Goal: Book appointment/travel/reservation

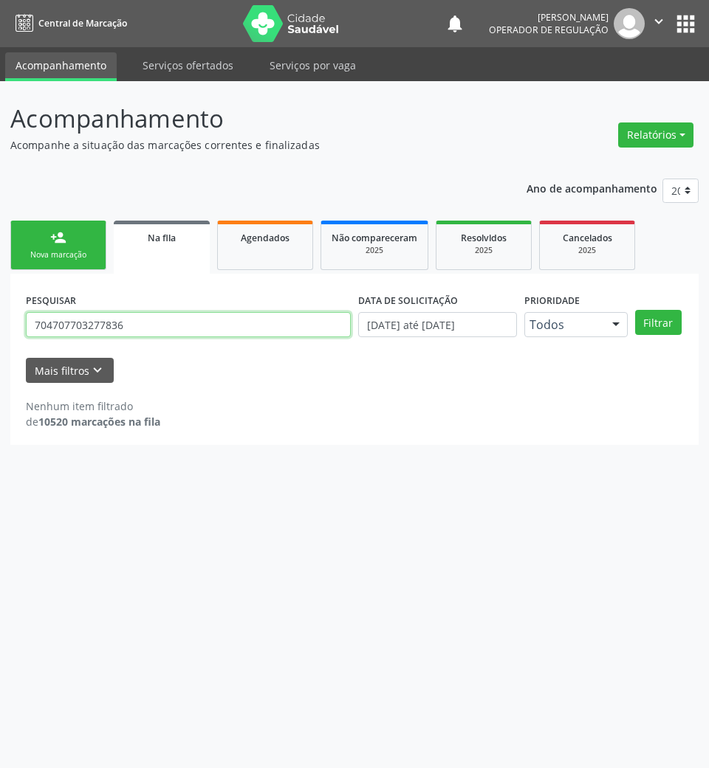
click at [185, 325] on input "704707703277836" at bounding box center [188, 324] width 325 height 25
click at [185, 326] on input "704707703277836" at bounding box center [188, 324] width 325 height 25
click at [171, 329] on input "704707703277836" at bounding box center [188, 324] width 325 height 25
click at [289, 244] on div "Agendados" at bounding box center [265, 238] width 74 height 16
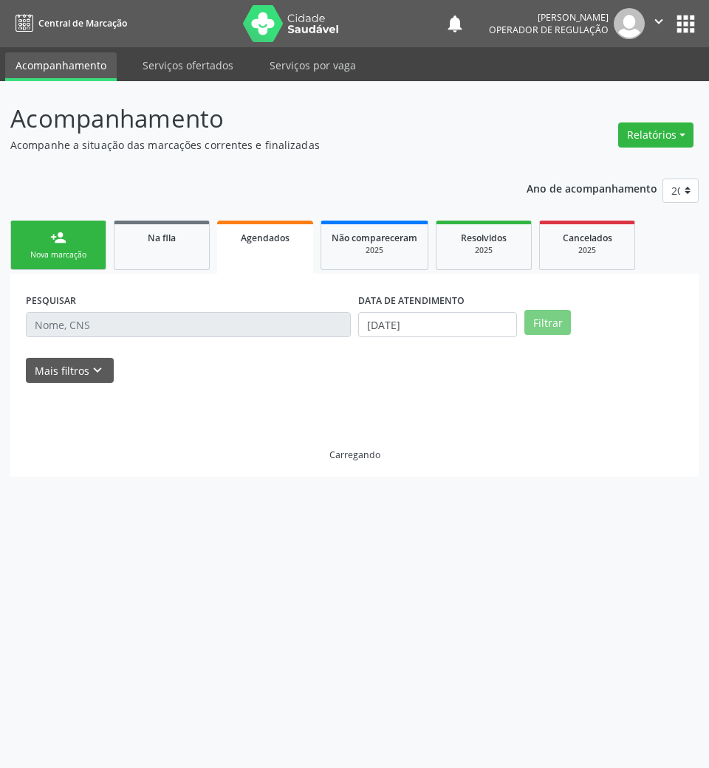
click at [247, 304] on div "PESQUISAR" at bounding box center [188, 318] width 332 height 58
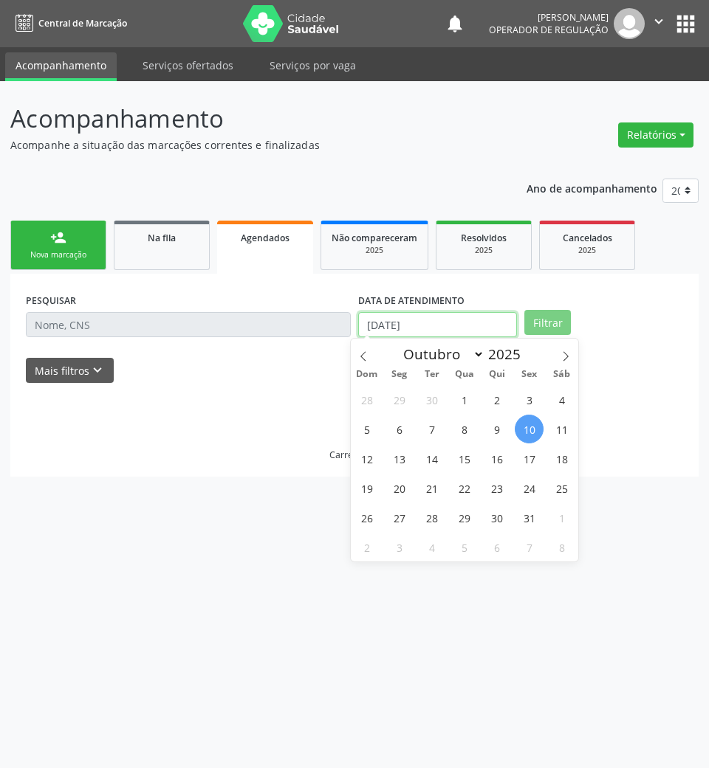
click at [376, 320] on input "[DATE]" at bounding box center [437, 324] width 159 height 25
drag, startPoint x: 415, startPoint y: 441, endPoint x: 376, endPoint y: 424, distance: 42.9
click at [414, 441] on div "28 29 30 1 2 3 4 5 6 7 8 9 10 11 12 13 14 15 16 17 18 19 20 21 22 23 24 25 26 2…" at bounding box center [464, 473] width 227 height 177
drag, startPoint x: 423, startPoint y: 487, endPoint x: 349, endPoint y: 421, distance: 99.3
click at [423, 488] on span "21" at bounding box center [431, 488] width 29 height 29
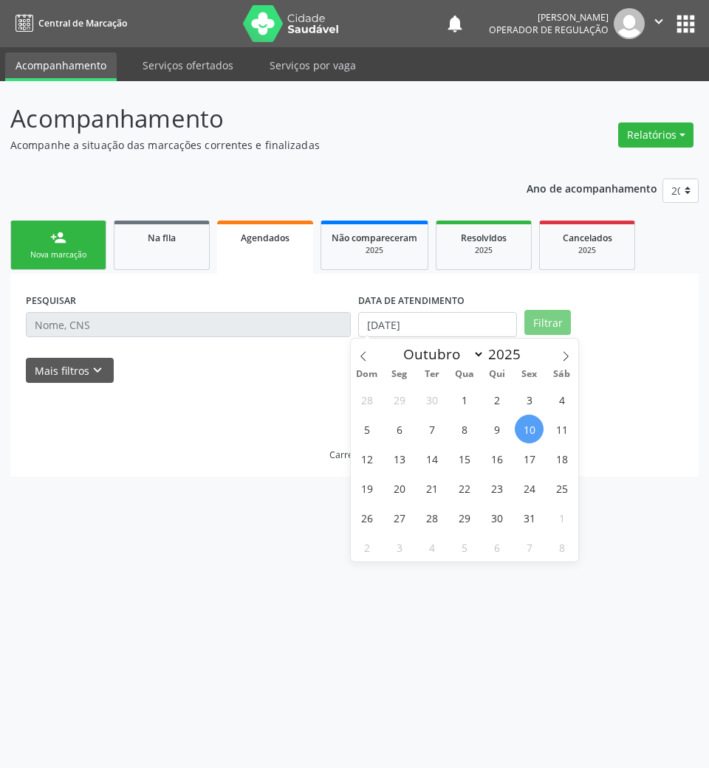
type input "[DATE]"
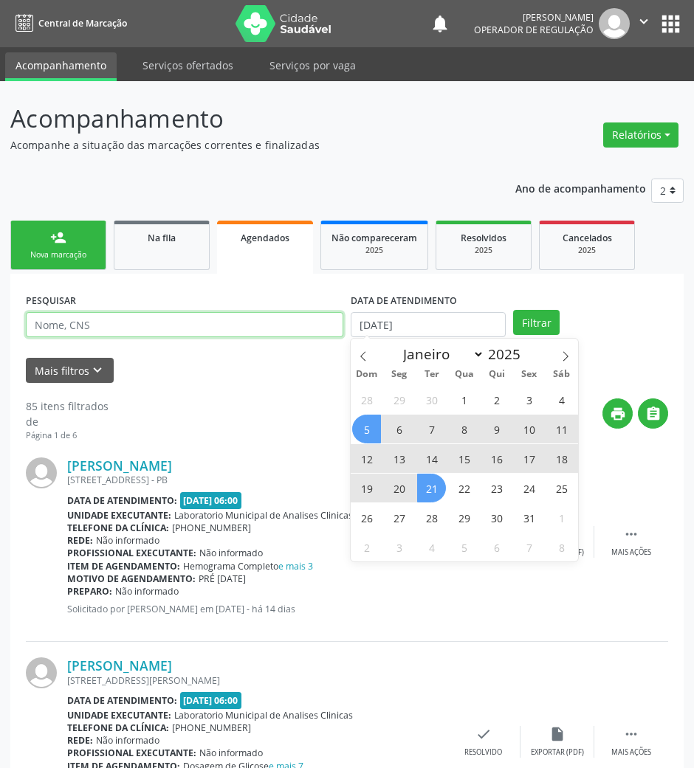
click at [255, 323] on input "text" at bounding box center [184, 324] width 317 height 25
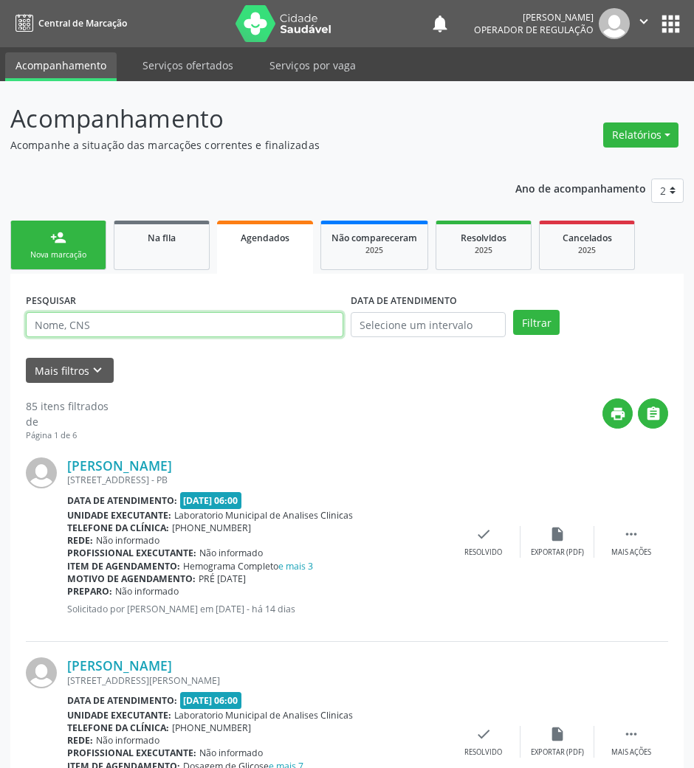
click at [255, 323] on input "text" at bounding box center [184, 324] width 317 height 25
paste input "704707703277836"
type input "704707703277836"
click at [513, 310] on button "Filtrar" at bounding box center [536, 322] width 47 height 25
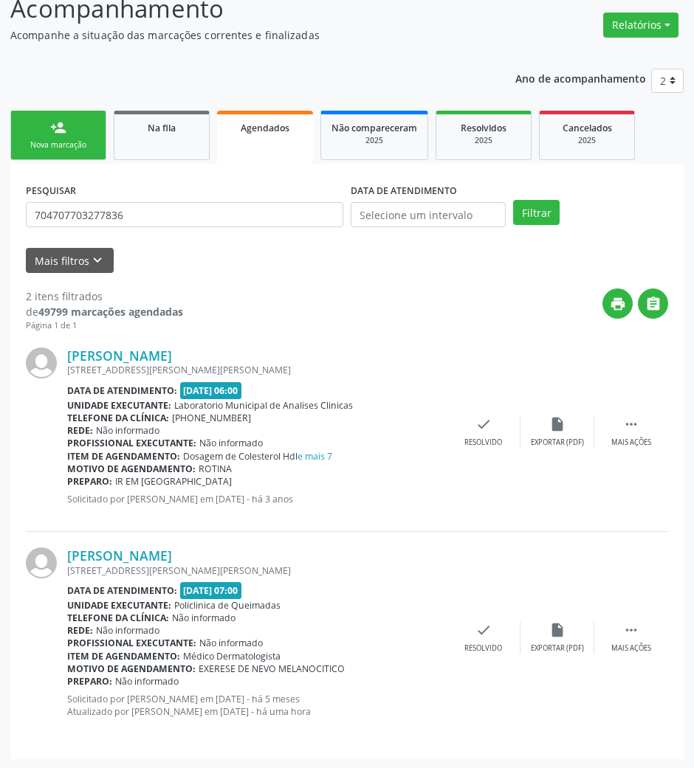
scroll to position [112, 0]
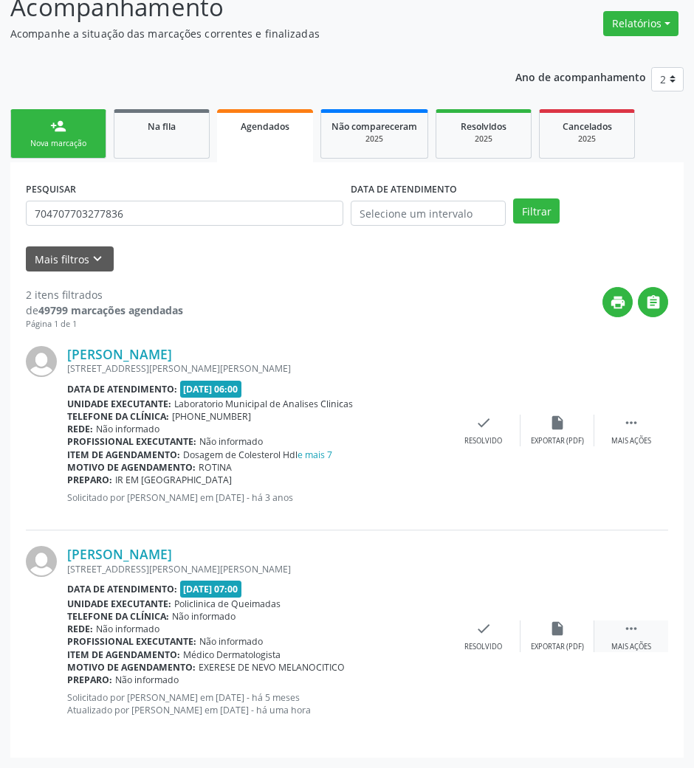
click at [618, 630] on div " Mais ações" at bounding box center [631, 637] width 74 height 32
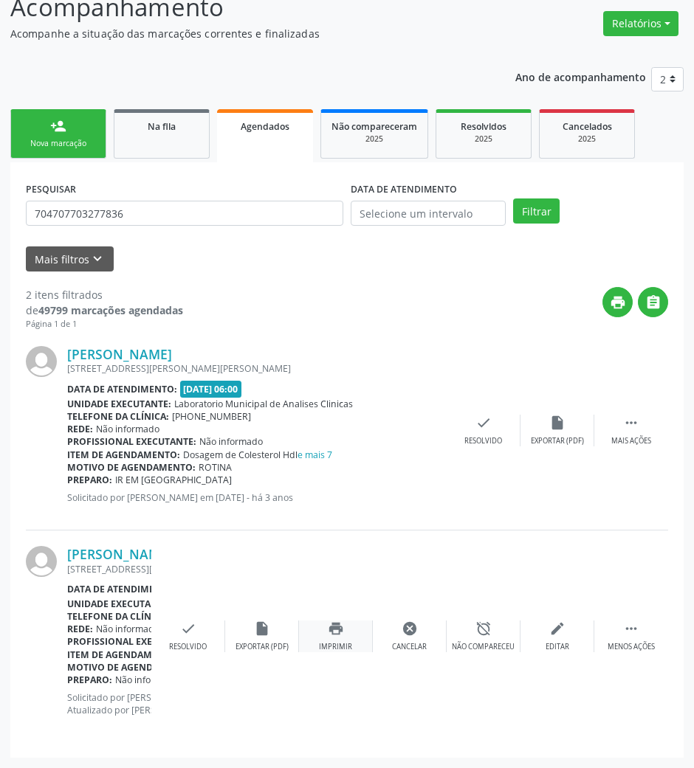
click at [326, 644] on div "Imprimir" at bounding box center [335, 647] width 33 height 10
click at [90, 145] on div "Nova marcação" at bounding box center [58, 143] width 74 height 11
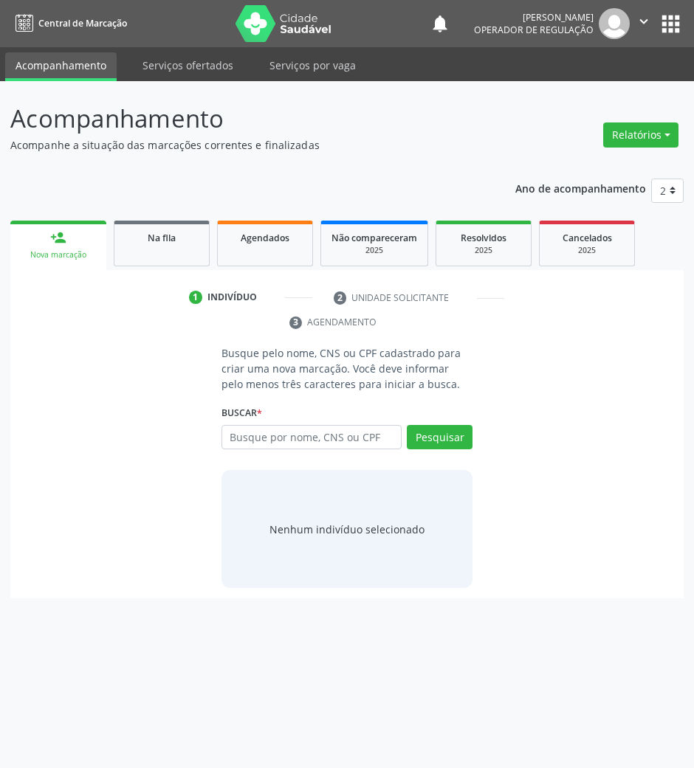
scroll to position [0, 0]
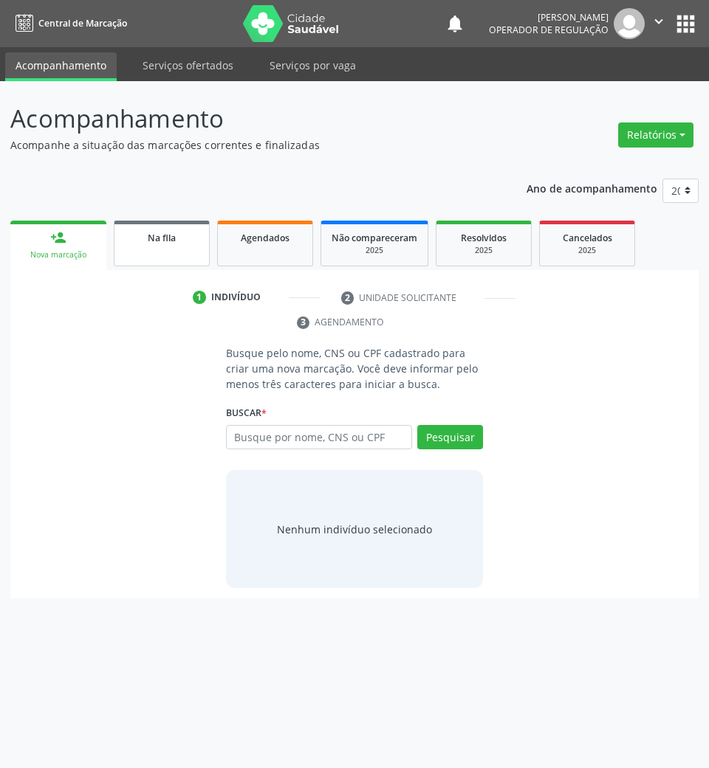
click at [193, 258] on link "Na fila" at bounding box center [162, 244] width 96 height 46
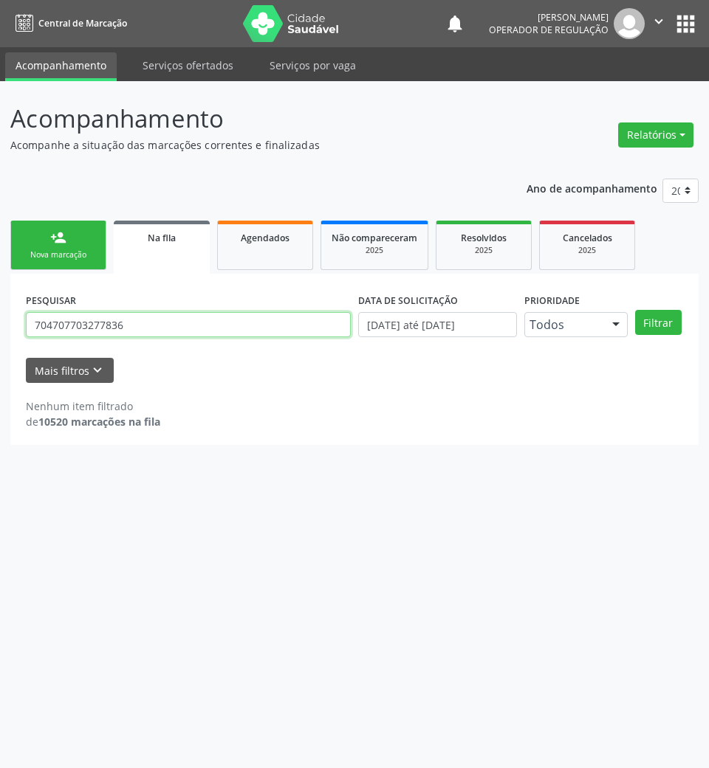
click at [125, 337] on input "704707703277836" at bounding box center [188, 324] width 325 height 25
type input "701402602938733"
click at [635, 310] on button "Filtrar" at bounding box center [658, 322] width 47 height 25
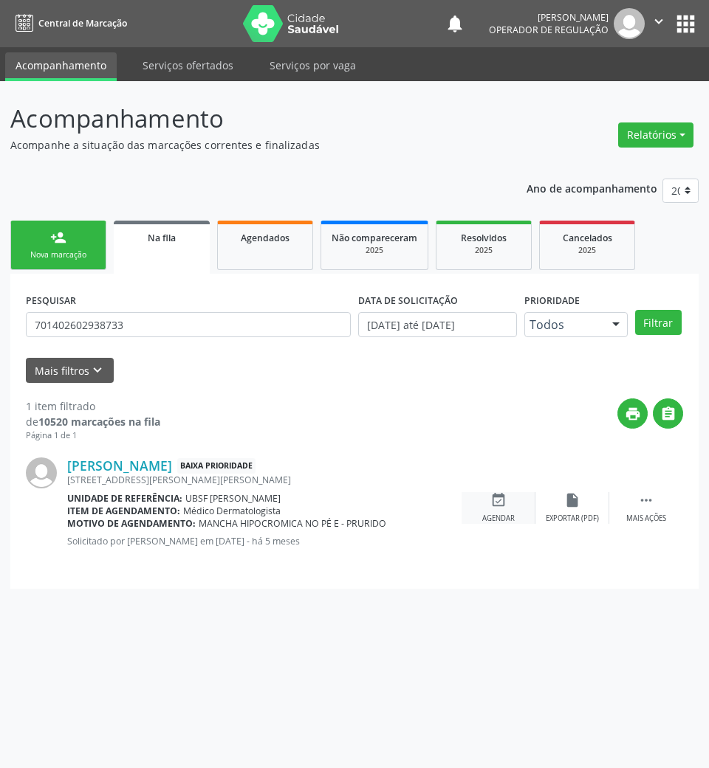
click at [514, 496] on div "event_available Agendar" at bounding box center [498, 508] width 74 height 32
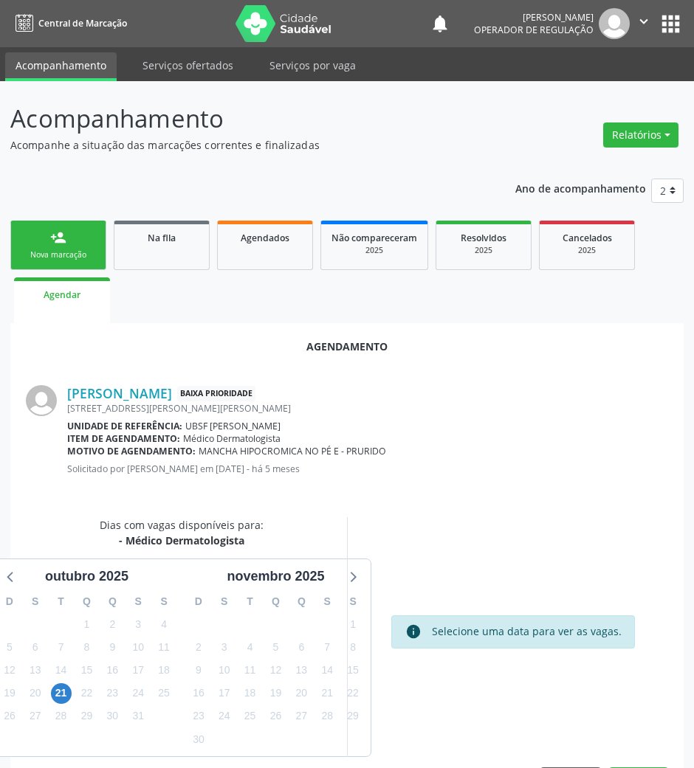
click at [51, 700] on div "21" at bounding box center [61, 693] width 21 height 23
click at [52, 698] on span "21" at bounding box center [61, 693] width 21 height 21
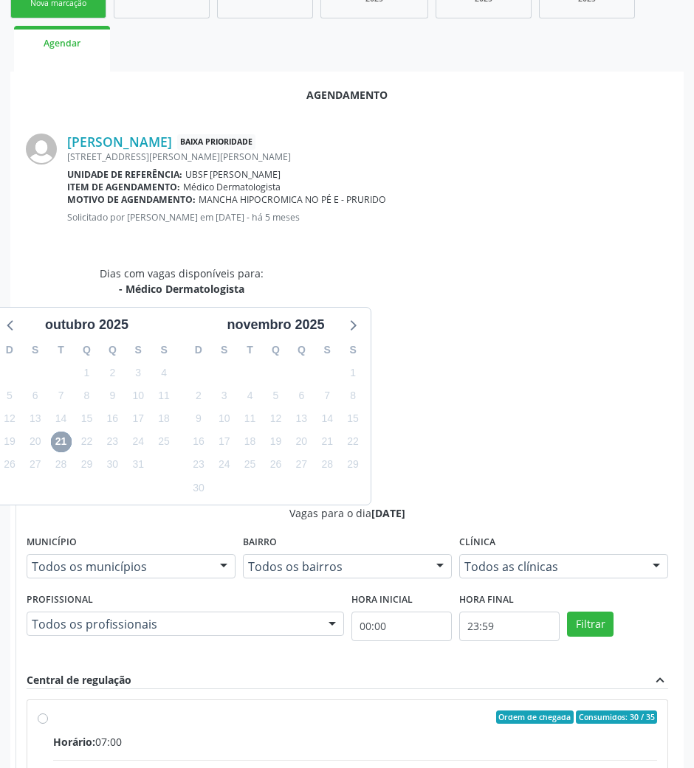
scroll to position [272, 0]
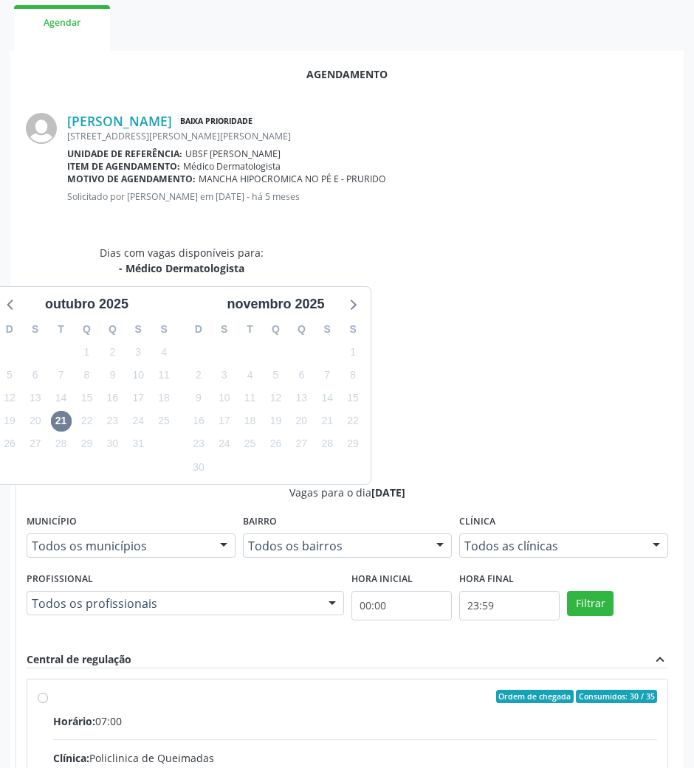
click at [48, 690] on input "Ordem de chegada Consumidos: 30 / 35 Horário: 07:00 Clínica: Policlinica de Que…" at bounding box center [43, 696] width 10 height 13
radio input "true"
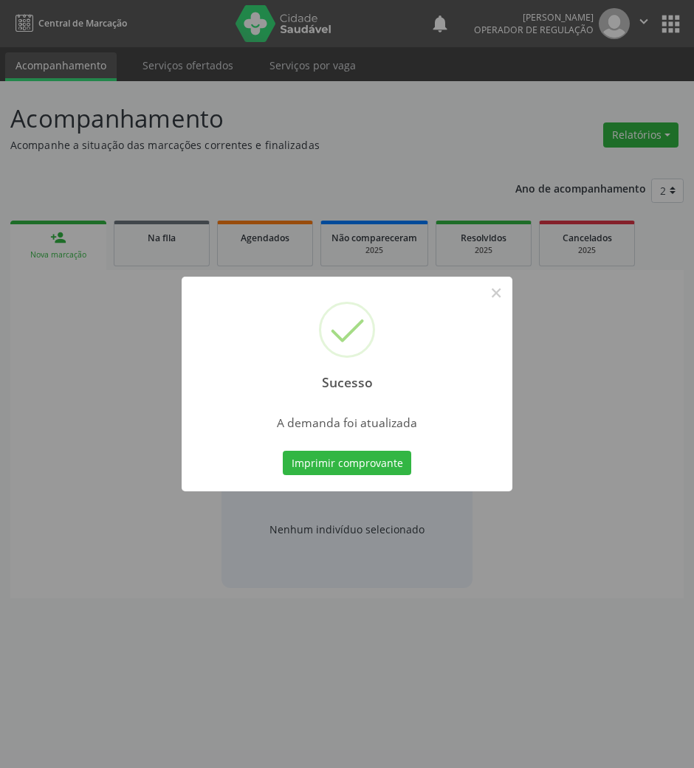
scroll to position [0, 0]
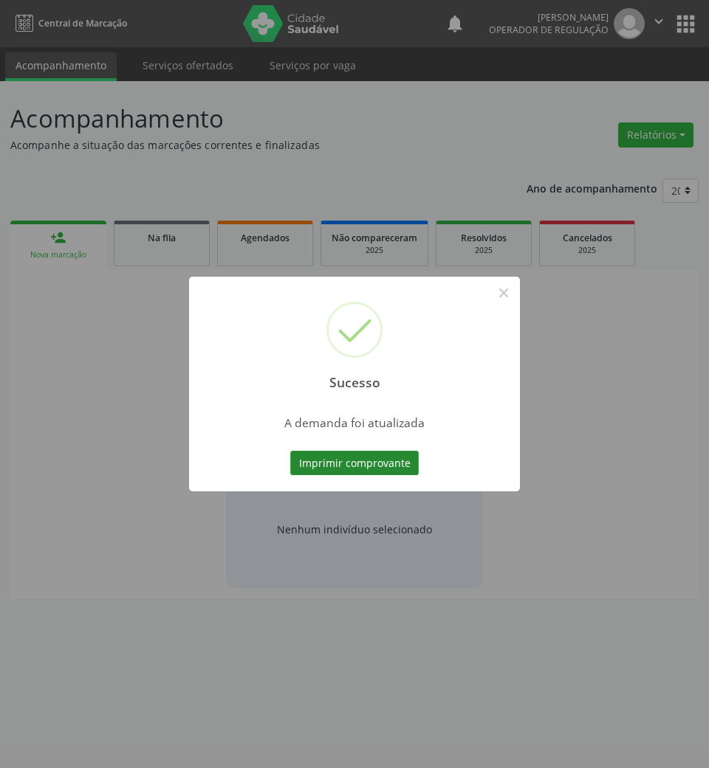
click at [405, 471] on button "Imprimir comprovante" at bounding box center [354, 463] width 128 height 25
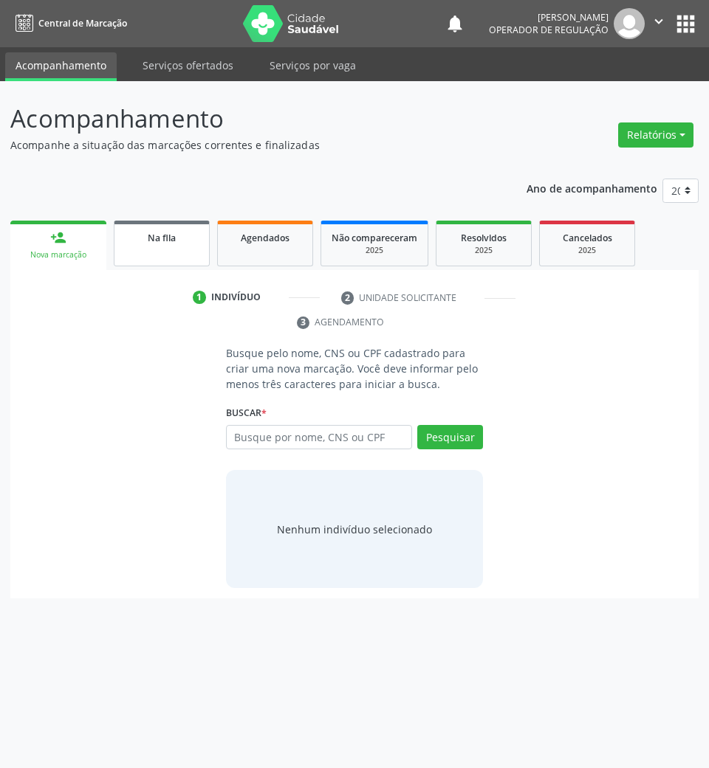
click at [178, 260] on link "Na fila" at bounding box center [162, 244] width 96 height 46
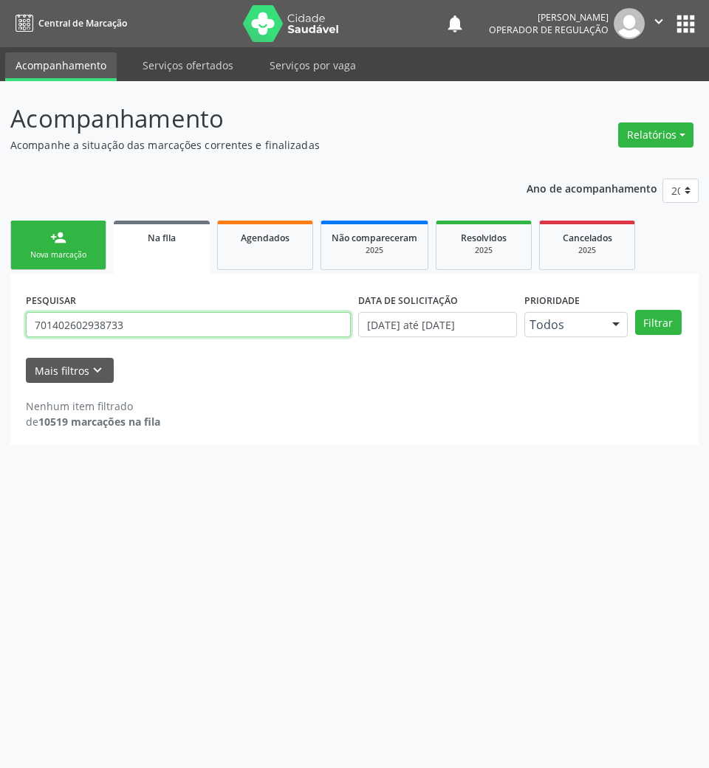
click at [151, 328] on input "701402602938733" at bounding box center [188, 324] width 325 height 25
type input "702409395000330"
click at [635, 310] on button "Filtrar" at bounding box center [658, 322] width 47 height 25
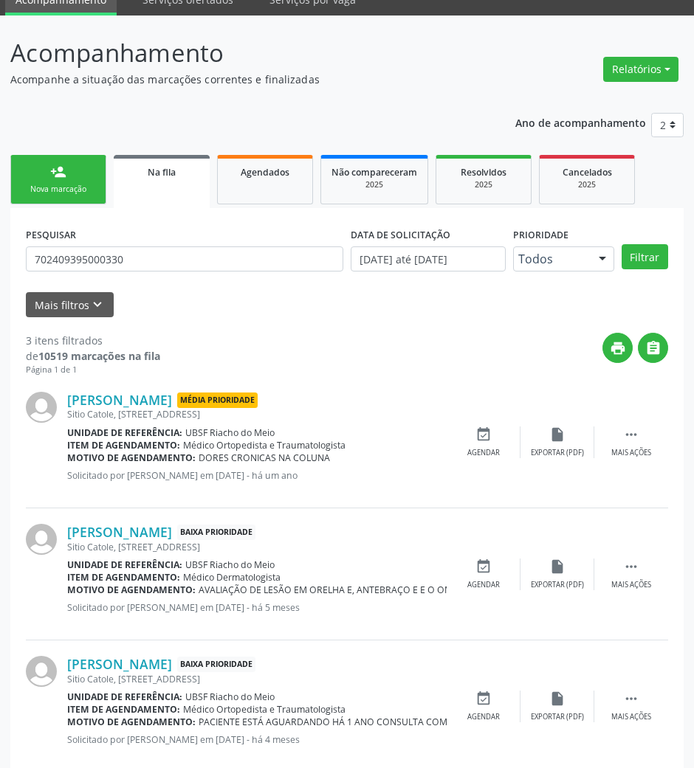
scroll to position [96, 0]
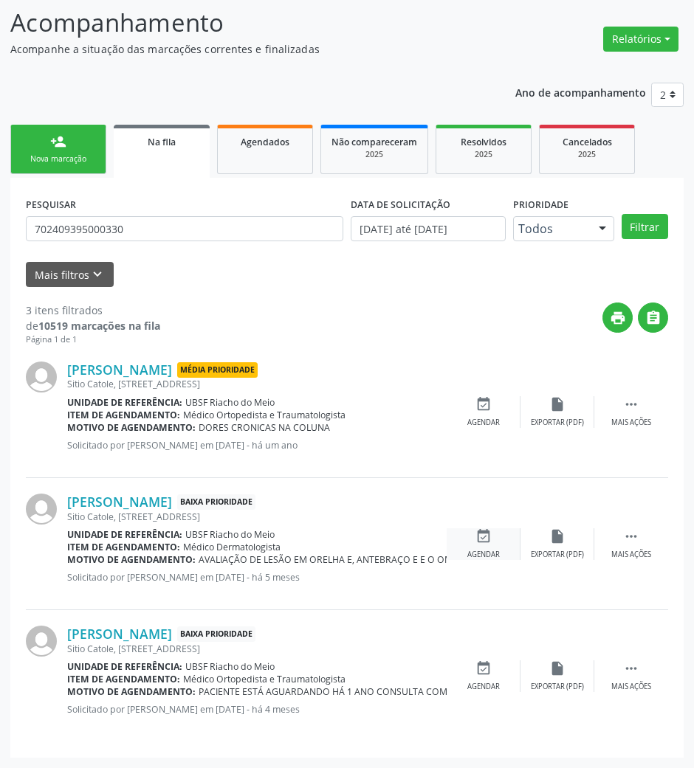
click at [483, 545] on div "event_available Agendar" at bounding box center [484, 544] width 74 height 32
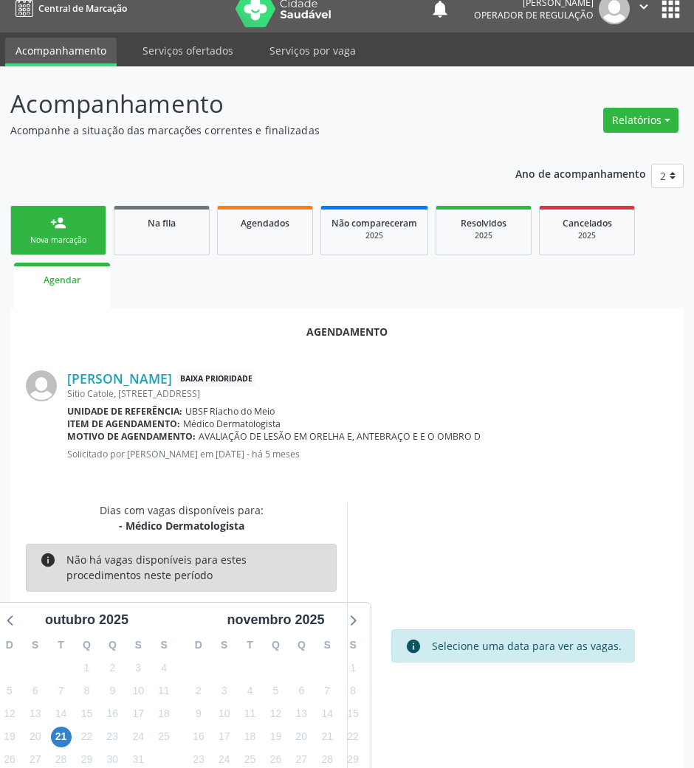
scroll to position [50, 0]
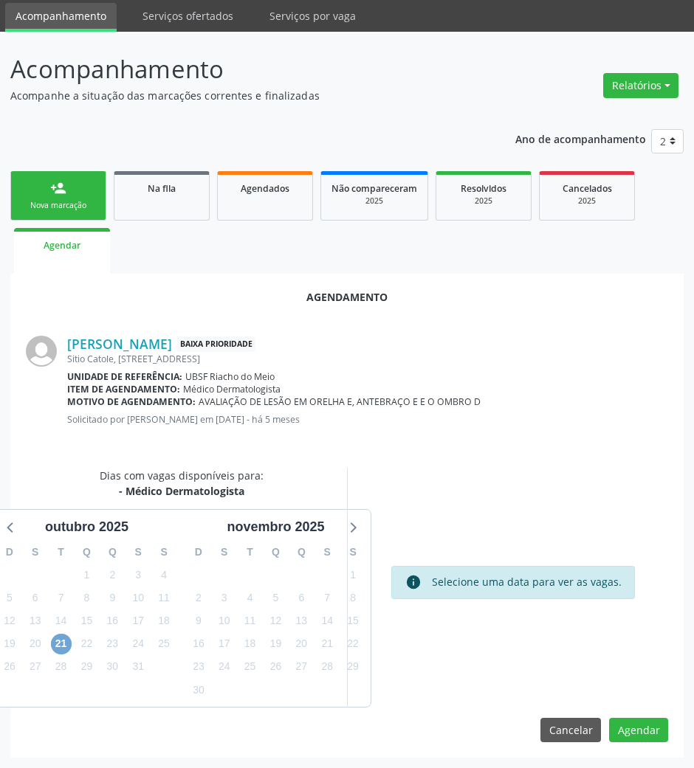
click at [66, 648] on span "21" at bounding box center [61, 644] width 21 height 21
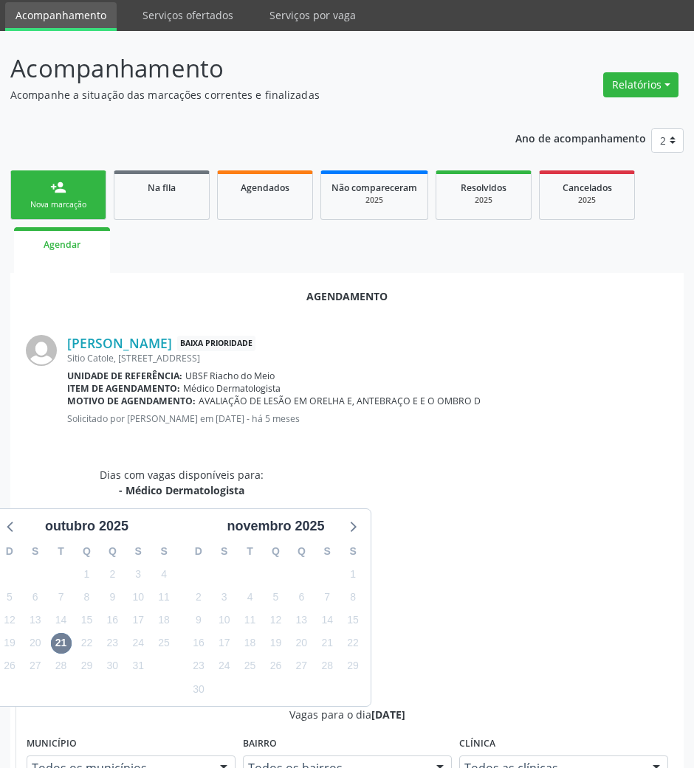
radio input "true"
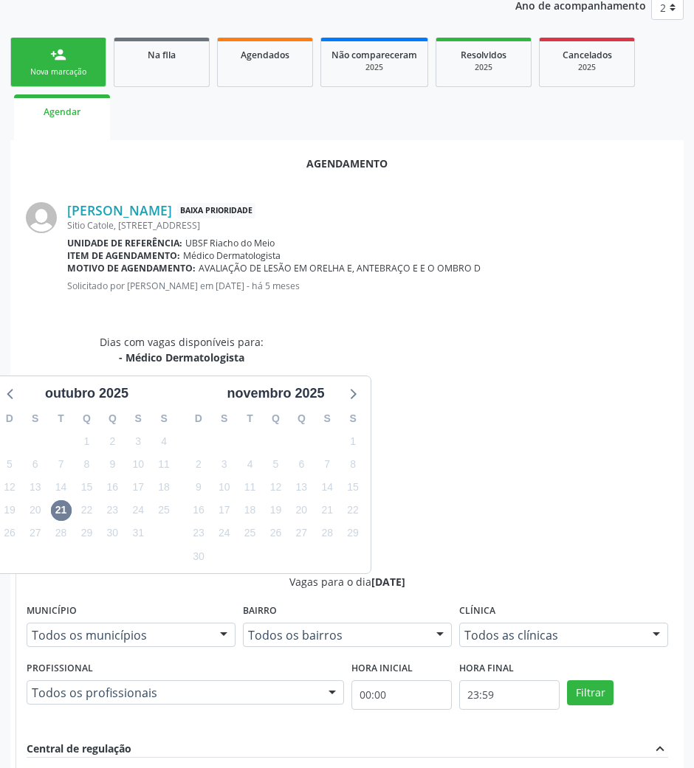
scroll to position [297, 0]
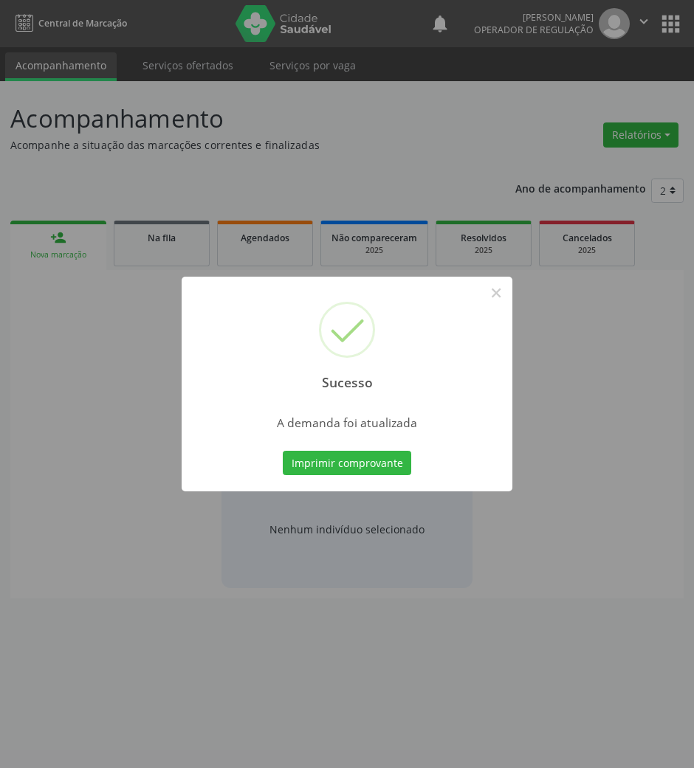
scroll to position [0, 0]
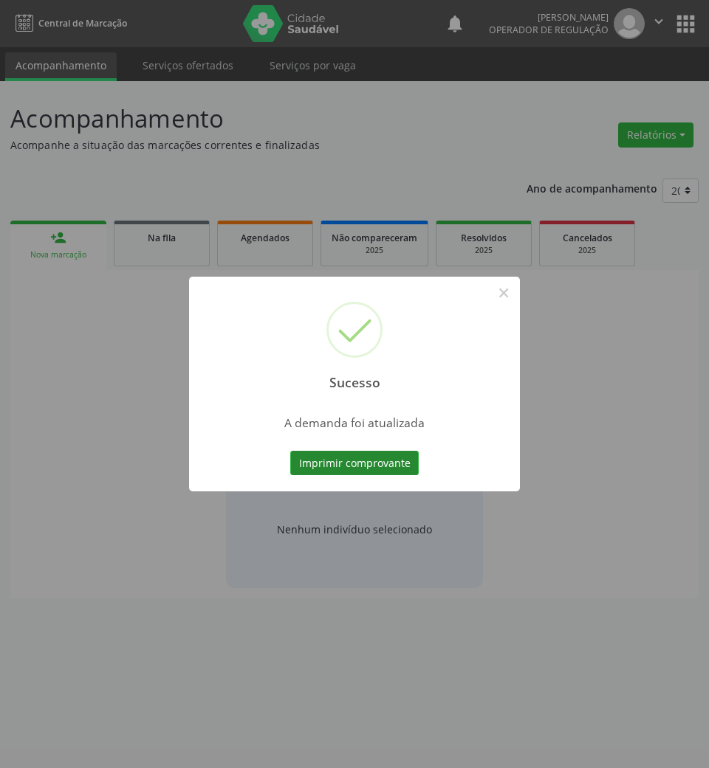
click at [322, 461] on button "Imprimir comprovante" at bounding box center [354, 463] width 128 height 25
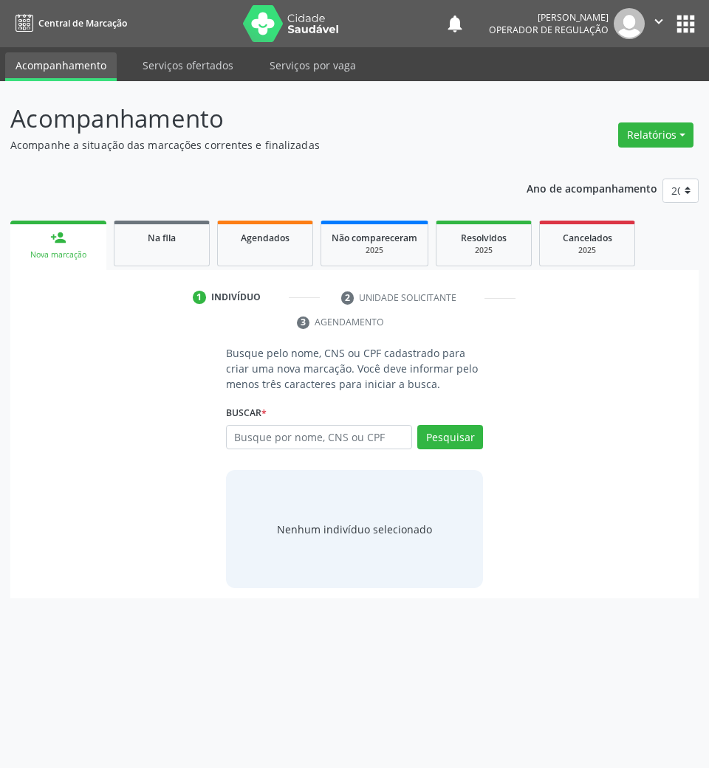
click at [190, 266] on ul "person_add Nova marcação Na fila Agendados Não compareceram 2025 Resolvidos 202…" at bounding box center [354, 243] width 688 height 53
click at [196, 234] on div "Na fila" at bounding box center [162, 238] width 74 height 16
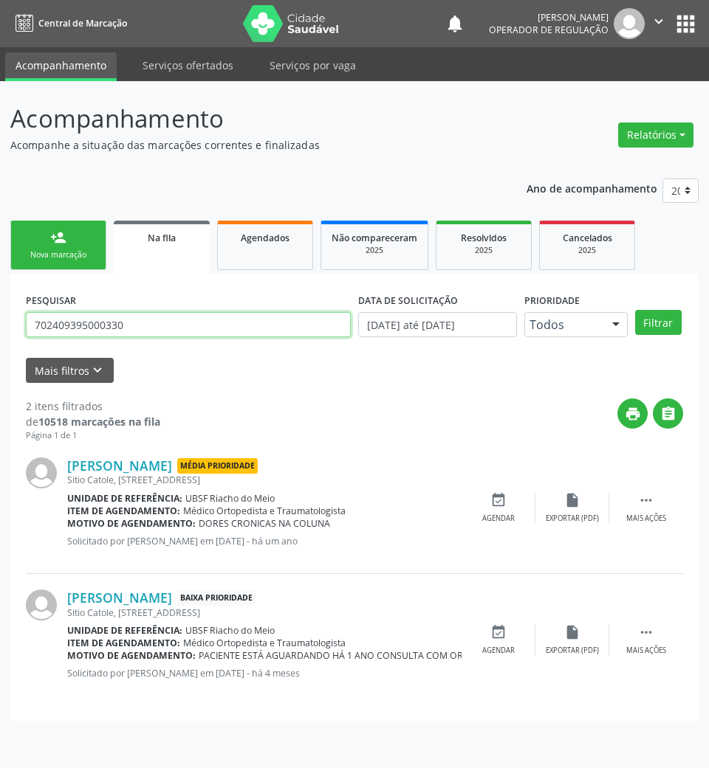
click at [125, 329] on input "702409395000330" at bounding box center [188, 324] width 325 height 25
type input "700401978312246"
click at [635, 310] on button "Filtrar" at bounding box center [658, 322] width 47 height 25
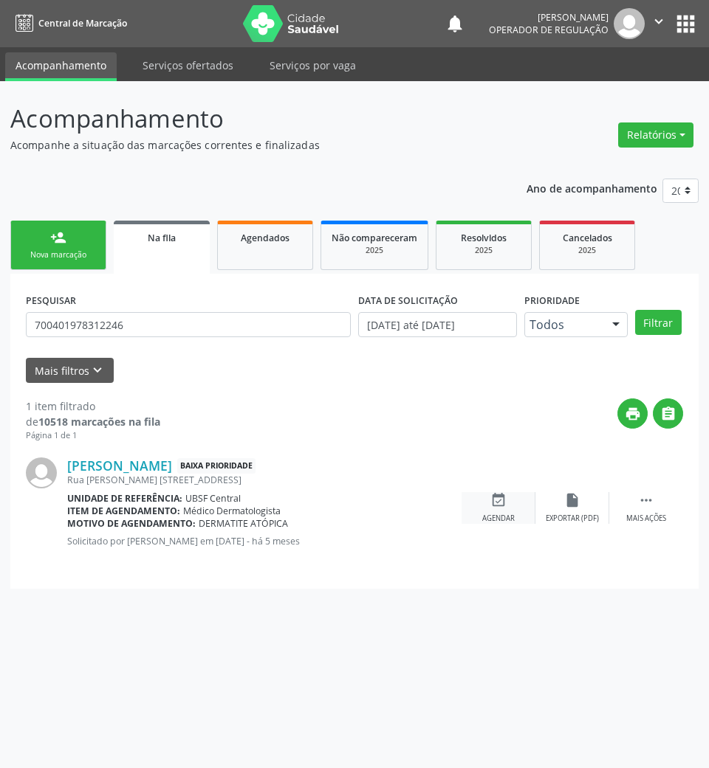
click at [493, 492] on icon "event_available" at bounding box center [498, 500] width 16 height 16
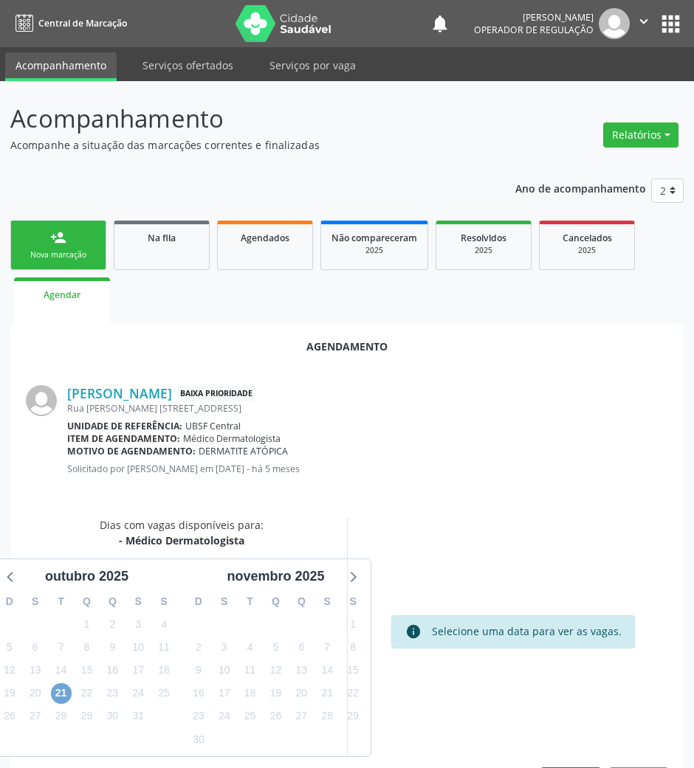
click at [66, 692] on span "21" at bounding box center [61, 693] width 21 height 21
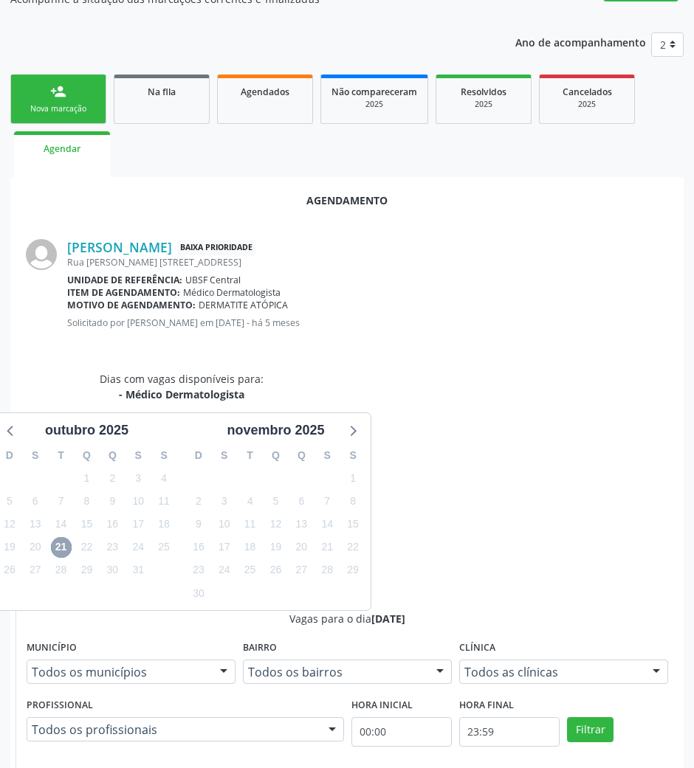
scroll to position [272, 0]
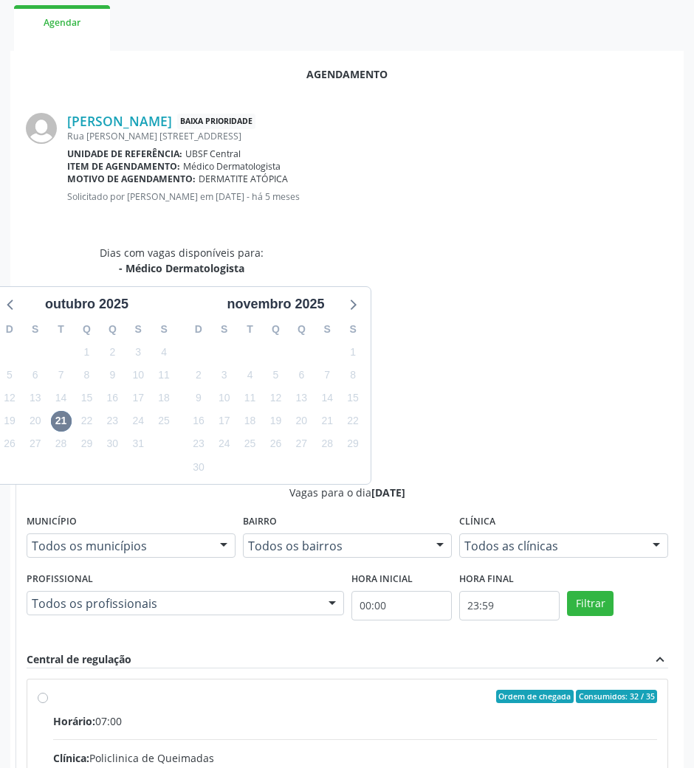
click at [48, 690] on input "Ordem de chegada Consumidos: 32 / 35 Horário: 07:00 Clínica: Policlinica de Que…" at bounding box center [43, 696] width 10 height 13
radio input "true"
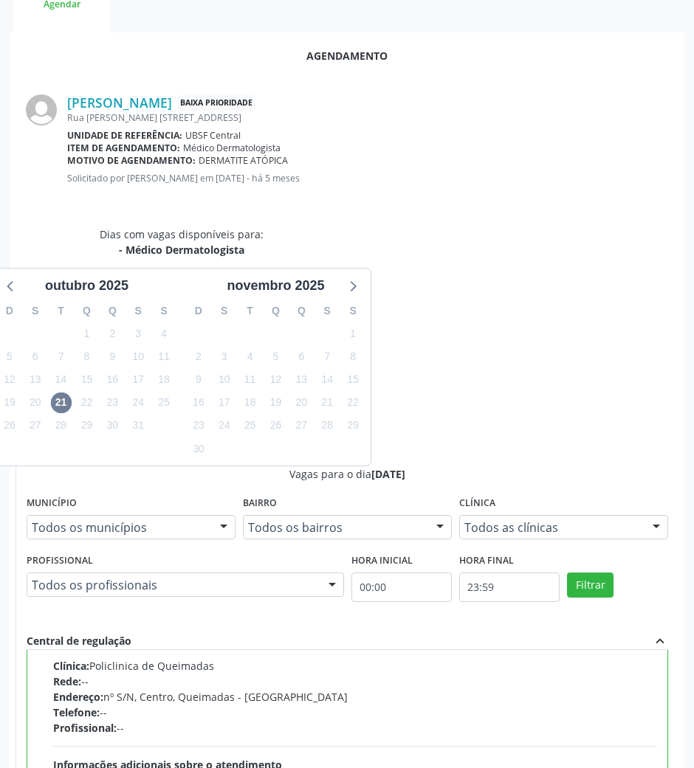
scroll to position [297, 0]
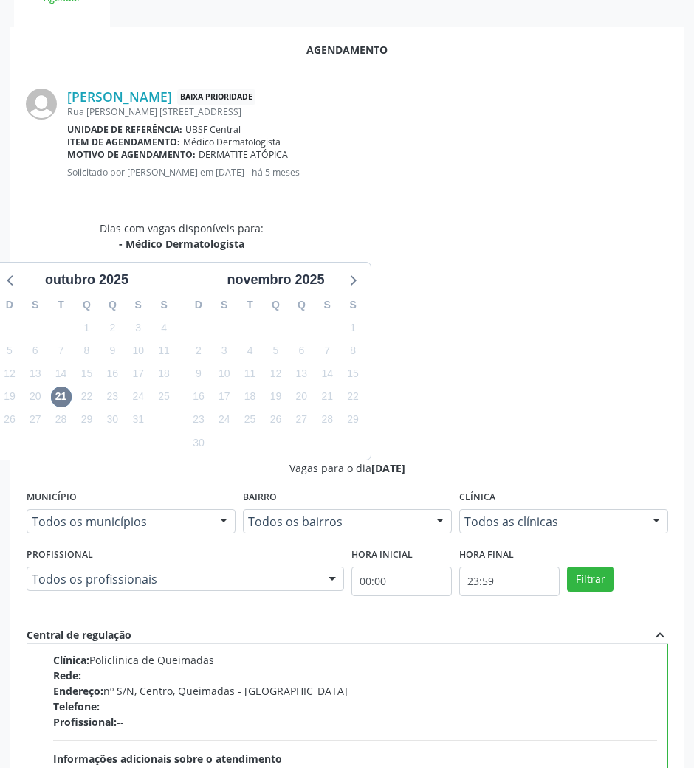
click at [656, 745] on div "Agendamento [PERSON_NAME] Baixa Prioridade [GEOGRAPHIC_DATA]. [STREET_ADDRESS] …" at bounding box center [346, 509] width 673 height 964
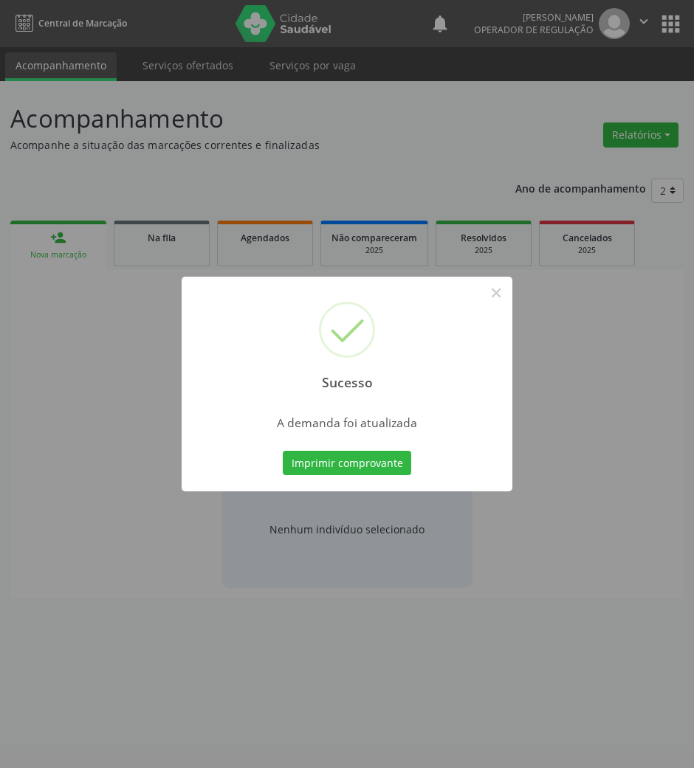
scroll to position [0, 0]
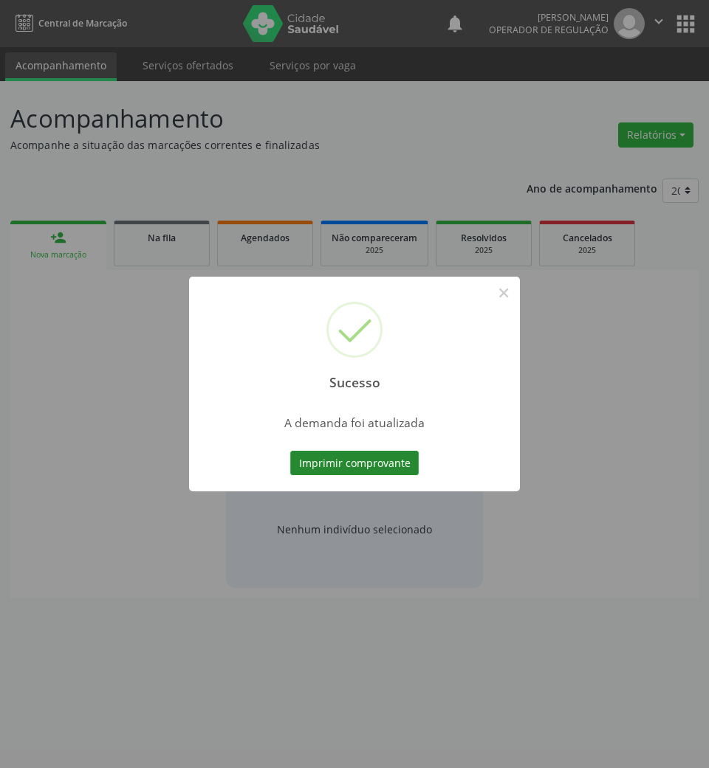
click at [363, 469] on button "Imprimir comprovante" at bounding box center [354, 463] width 128 height 25
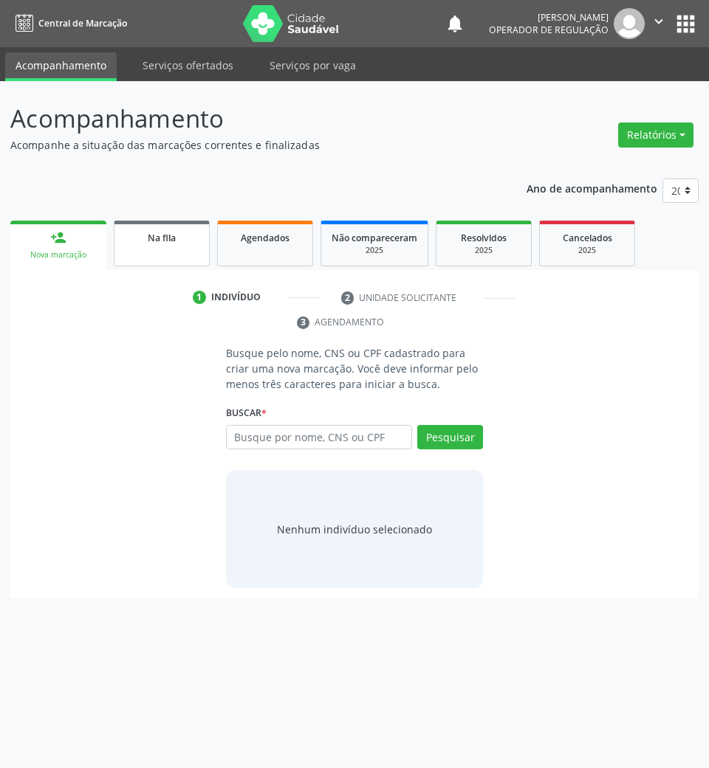
click at [149, 247] on link "Na fila" at bounding box center [162, 244] width 96 height 46
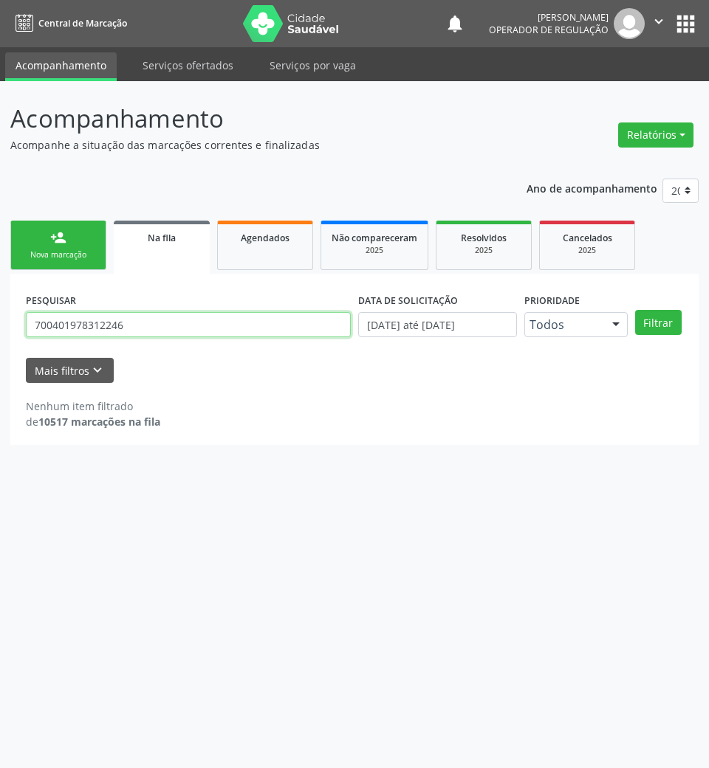
click at [192, 326] on input "700401978312246" at bounding box center [188, 324] width 325 height 25
type input "703008865731671"
click at [635, 310] on button "Filtrar" at bounding box center [658, 322] width 47 height 25
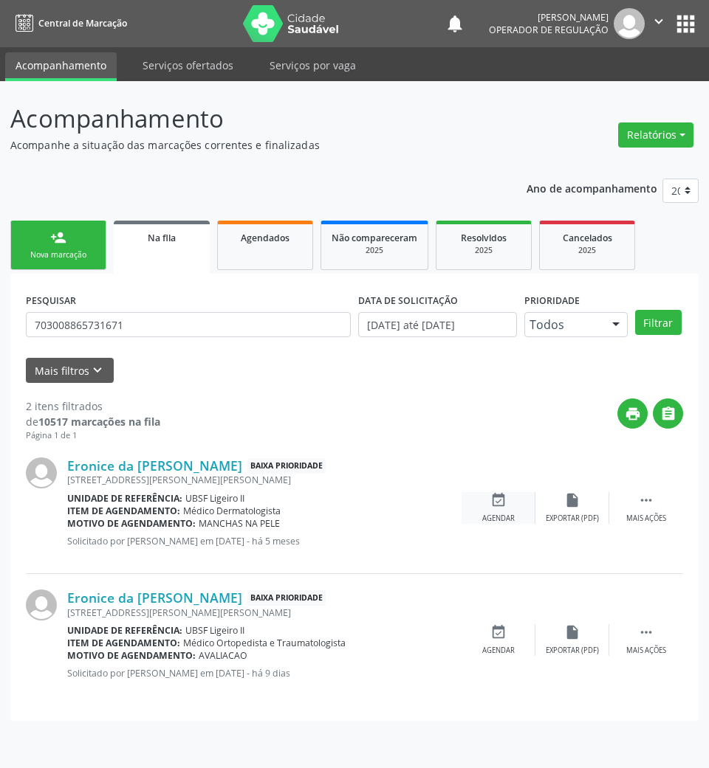
click at [497, 512] on div "event_available Agendar" at bounding box center [498, 508] width 74 height 32
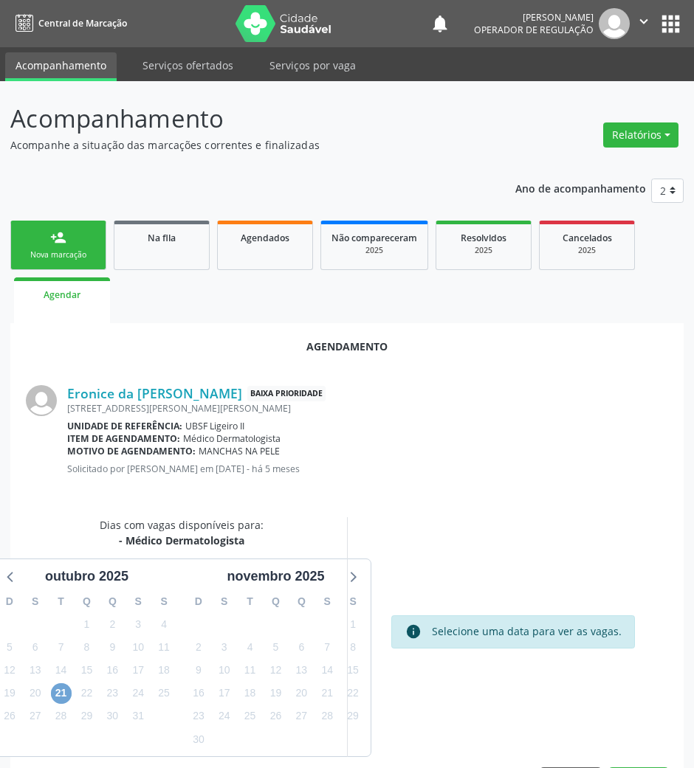
click at [58, 692] on span "21" at bounding box center [61, 693] width 21 height 21
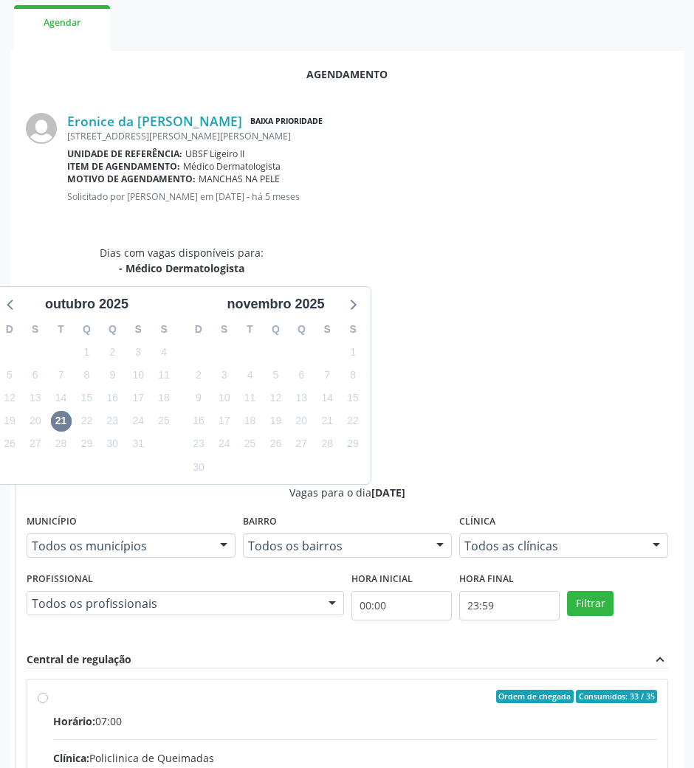
click at [503, 714] on div "Horário: 07:00" at bounding box center [355, 722] width 604 height 16
click at [48, 690] on input "Ordem de chegada Consumidos: 33 / 35 Horário: 07:00 Clínica: Policlinica de Que…" at bounding box center [43, 696] width 10 height 13
radio input "true"
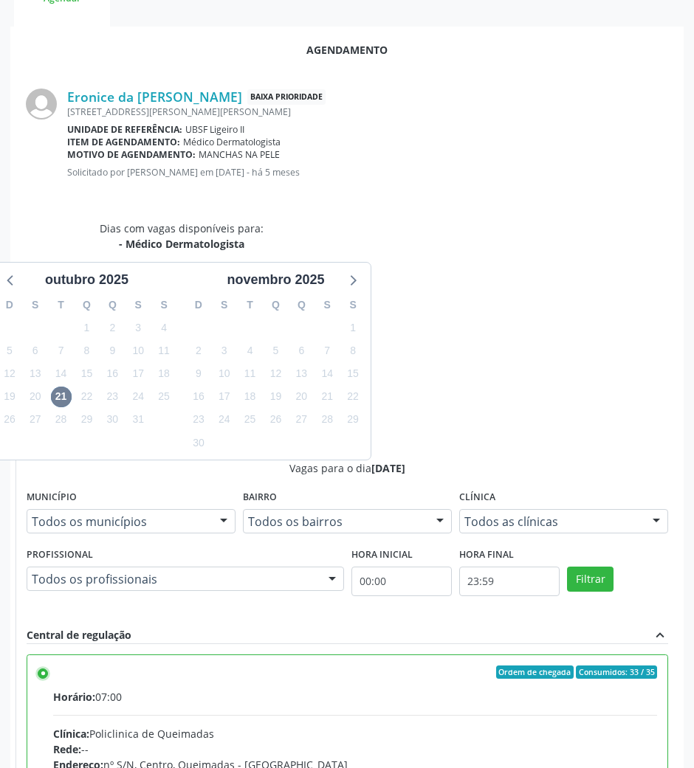
scroll to position [75, 0]
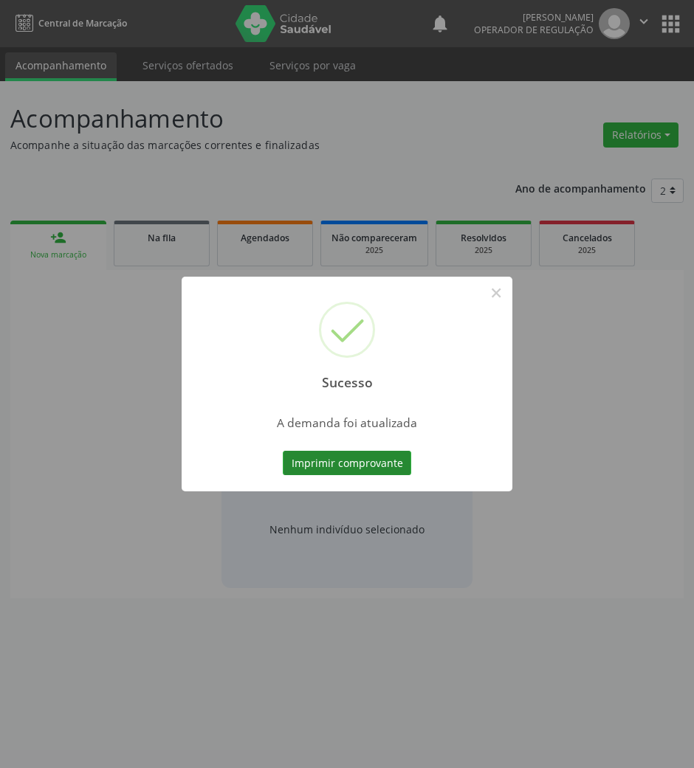
scroll to position [0, 0]
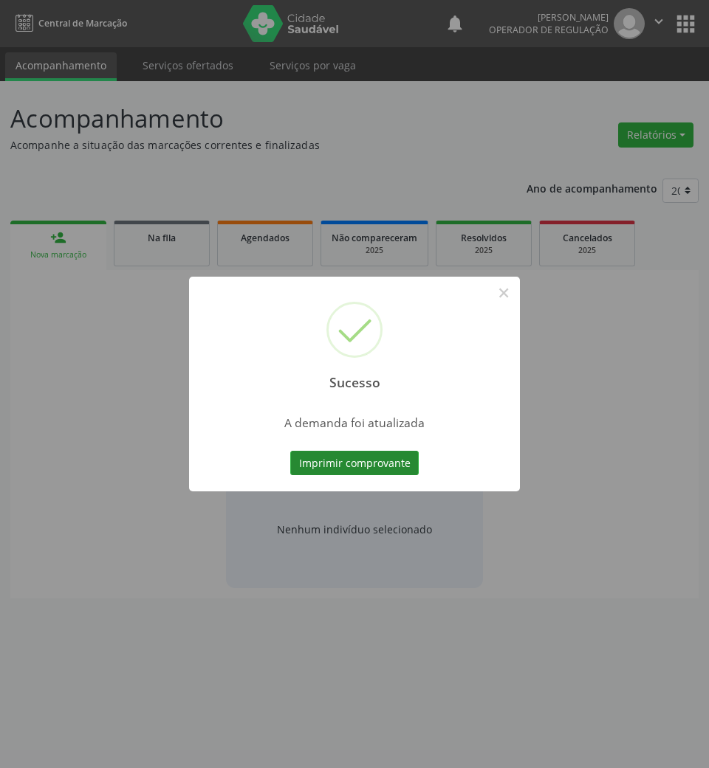
click at [390, 461] on button "Imprimir comprovante" at bounding box center [354, 463] width 128 height 25
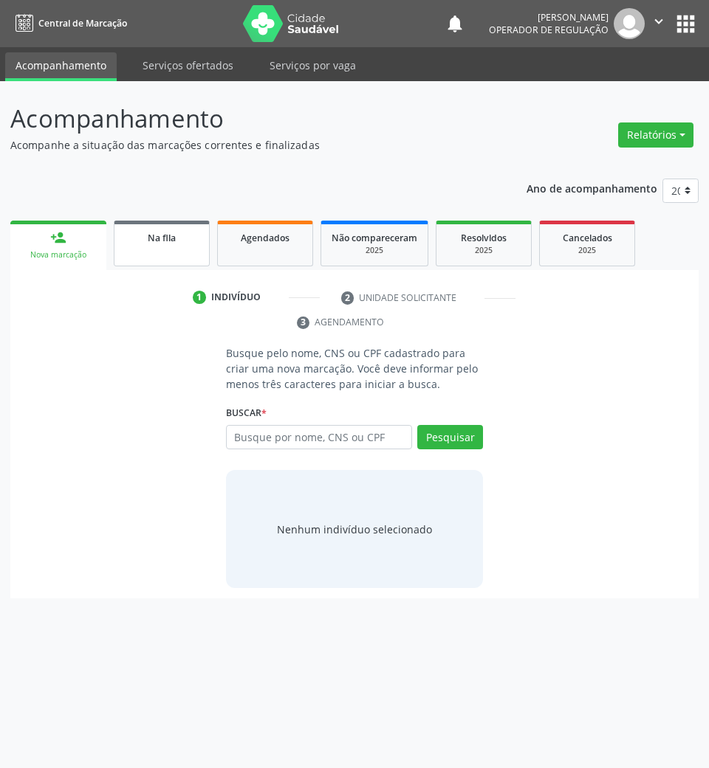
click at [148, 236] on span "Na fila" at bounding box center [162, 238] width 28 height 13
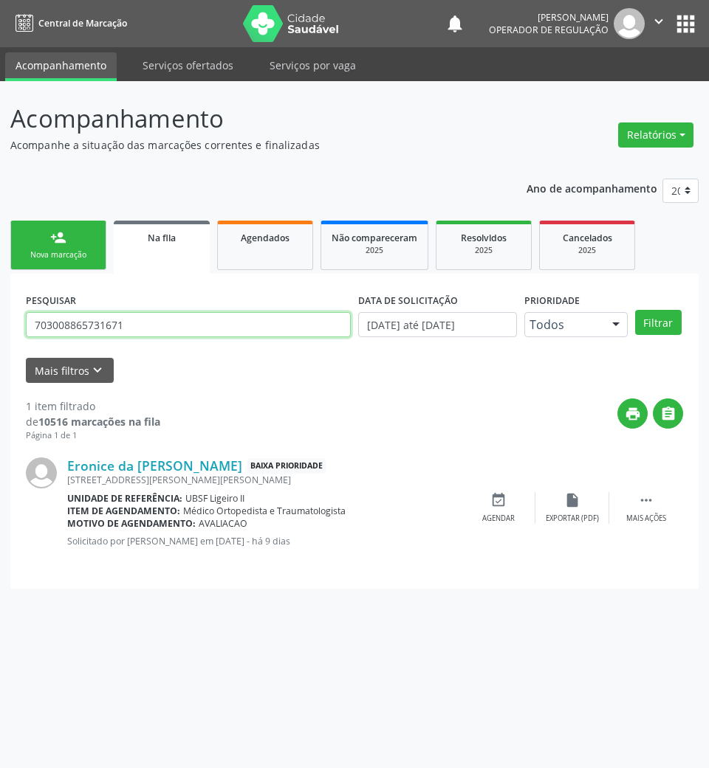
click at [130, 329] on input "703008865731671" at bounding box center [188, 324] width 325 height 25
type input "707007889963736"
click at [635, 310] on button "Filtrar" at bounding box center [658, 322] width 47 height 25
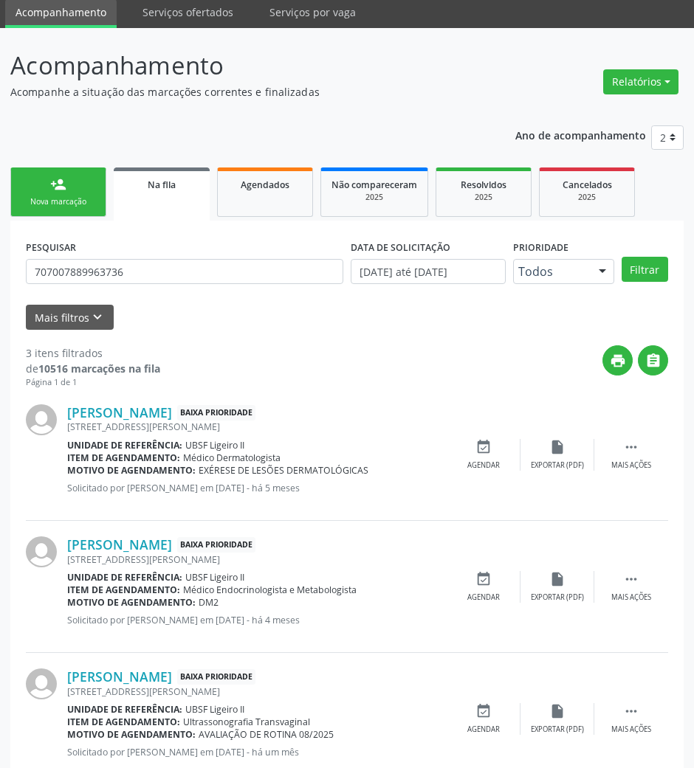
scroll to position [96, 0]
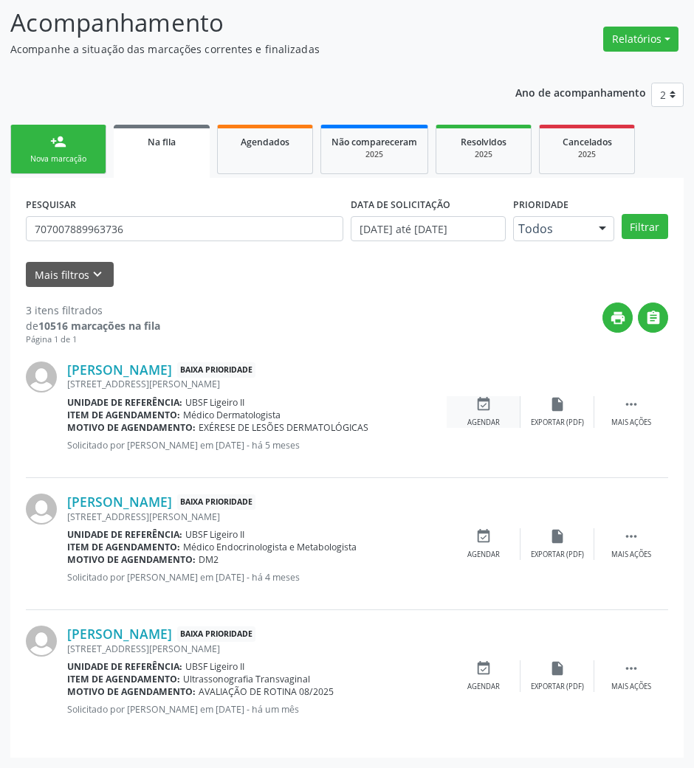
click at [484, 399] on icon "event_available" at bounding box center [483, 404] width 16 height 16
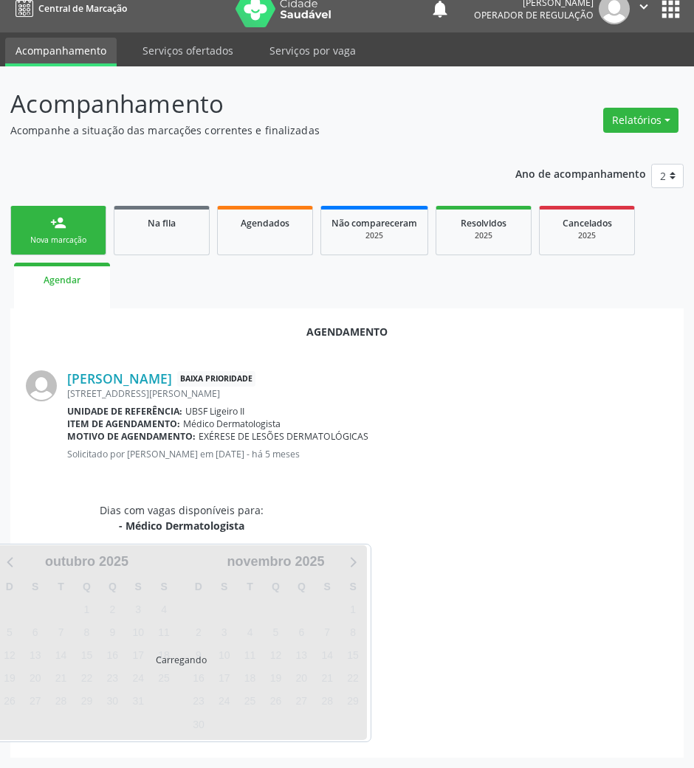
scroll to position [50, 0]
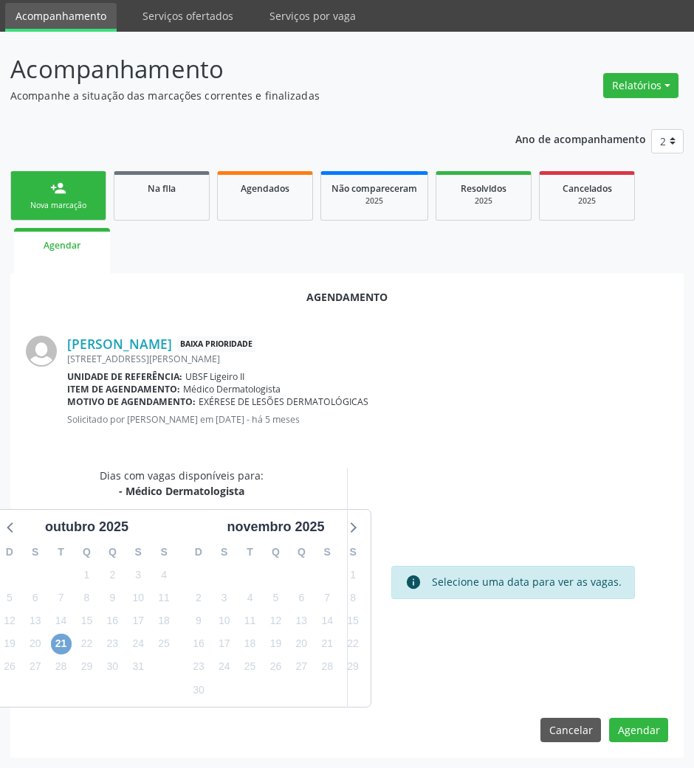
click at [63, 648] on span "21" at bounding box center [61, 644] width 21 height 21
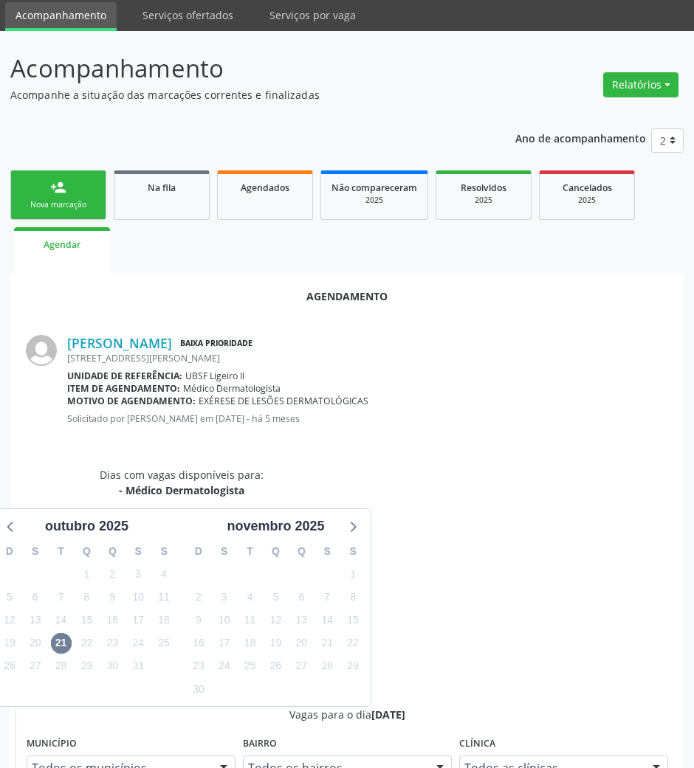
radio input "true"
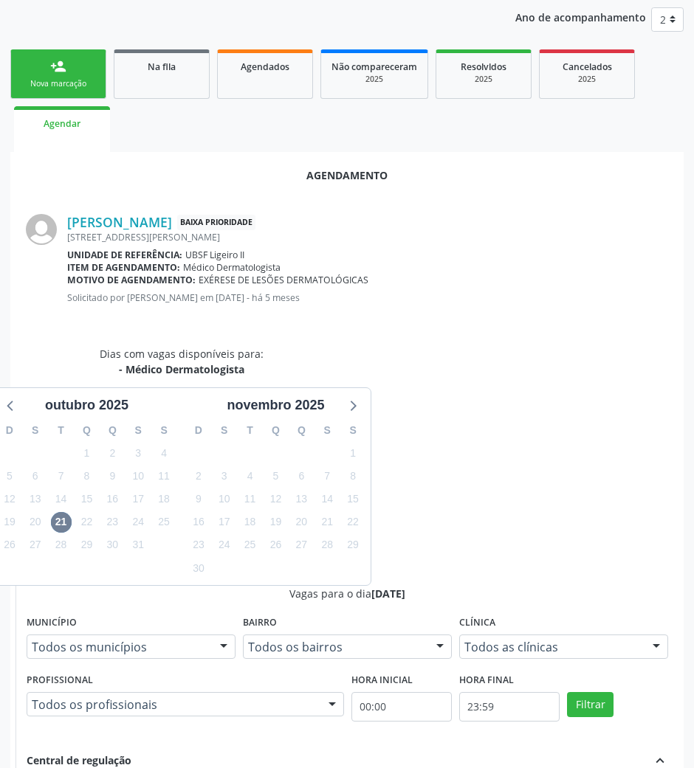
scroll to position [297, 0]
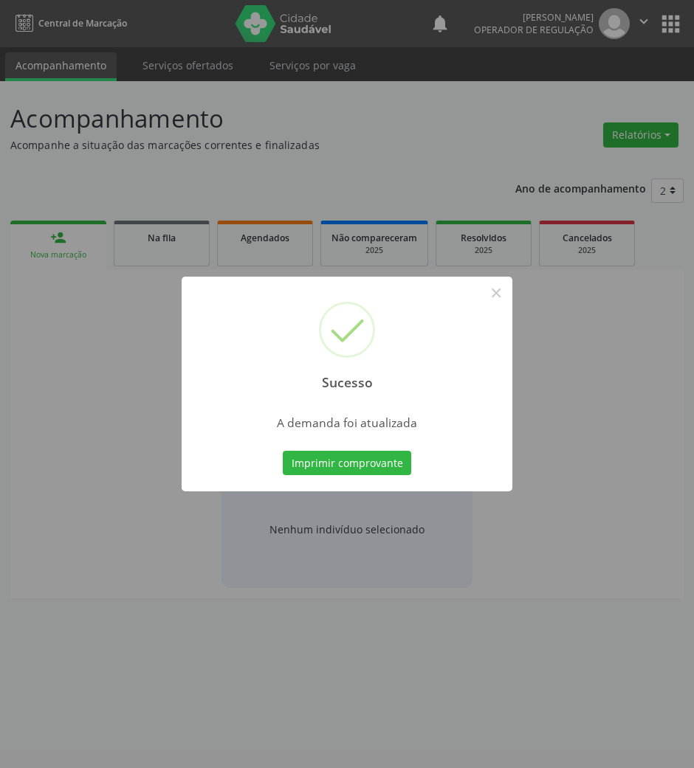
scroll to position [0, 0]
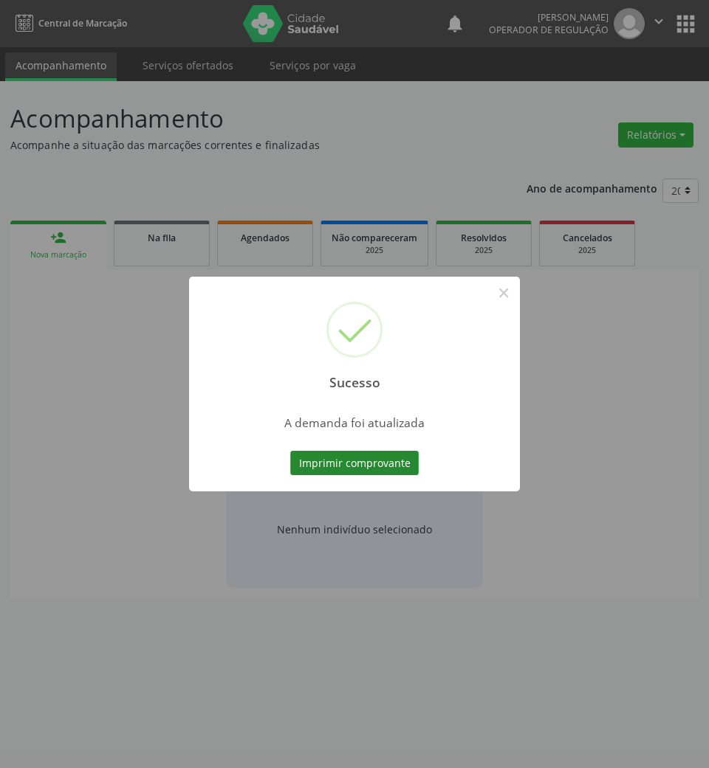
click at [394, 462] on button "Imprimir comprovante" at bounding box center [354, 463] width 128 height 25
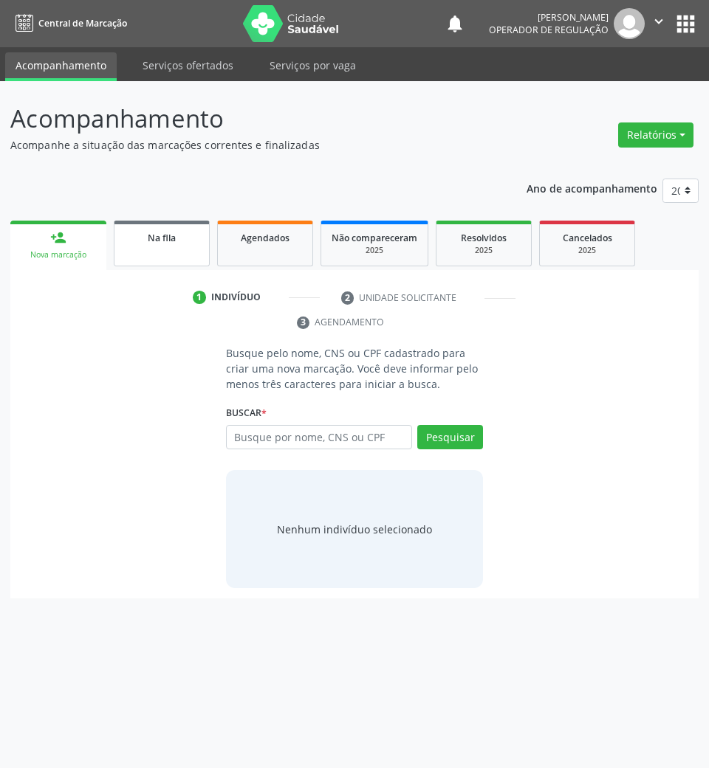
click at [137, 247] on link "Na fila" at bounding box center [162, 244] width 96 height 46
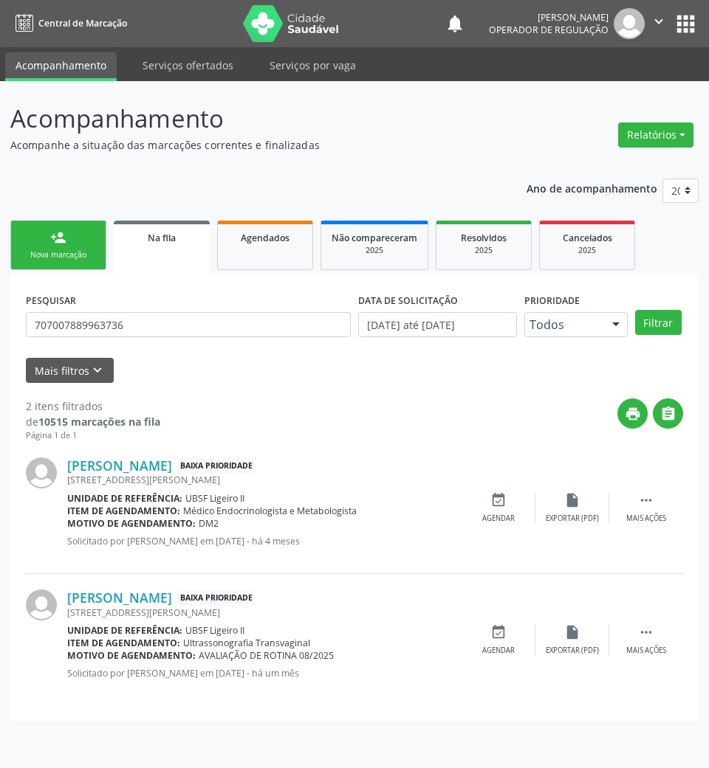
click at [25, 230] on link "person_add Nova marcação" at bounding box center [58, 245] width 96 height 49
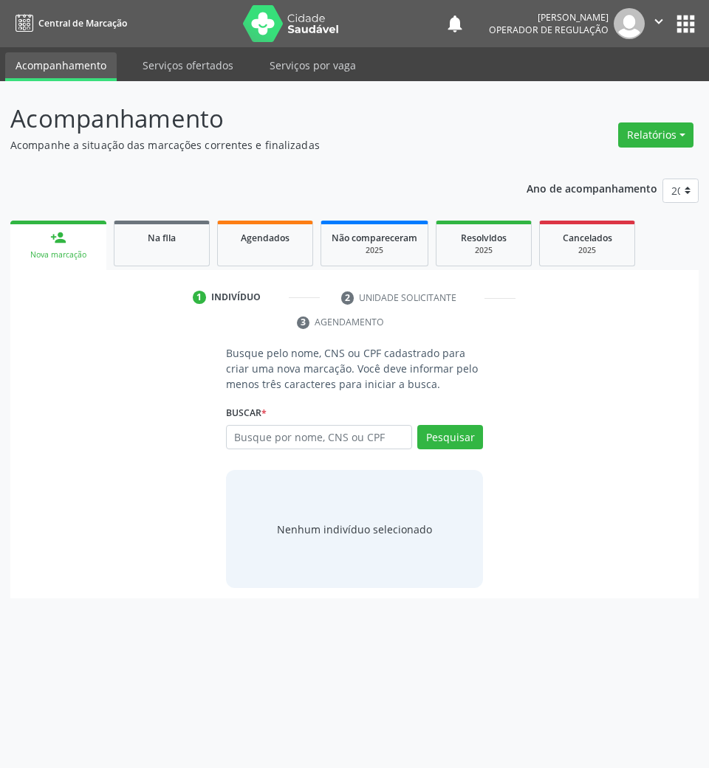
click at [10, 221] on link "person_add Nova marcação" at bounding box center [58, 245] width 96 height 49
drag, startPoint x: 160, startPoint y: 269, endPoint x: 154, endPoint y: 257, distance: 14.2
click at [160, 270] on div "1 Indivíduo 2 Unidade solicitante 3 Agendamento Busque pelo nome, CNS ou CPF ca…" at bounding box center [354, 434] width 688 height 328
click at [142, 239] on div "Na fila" at bounding box center [162, 238] width 74 height 16
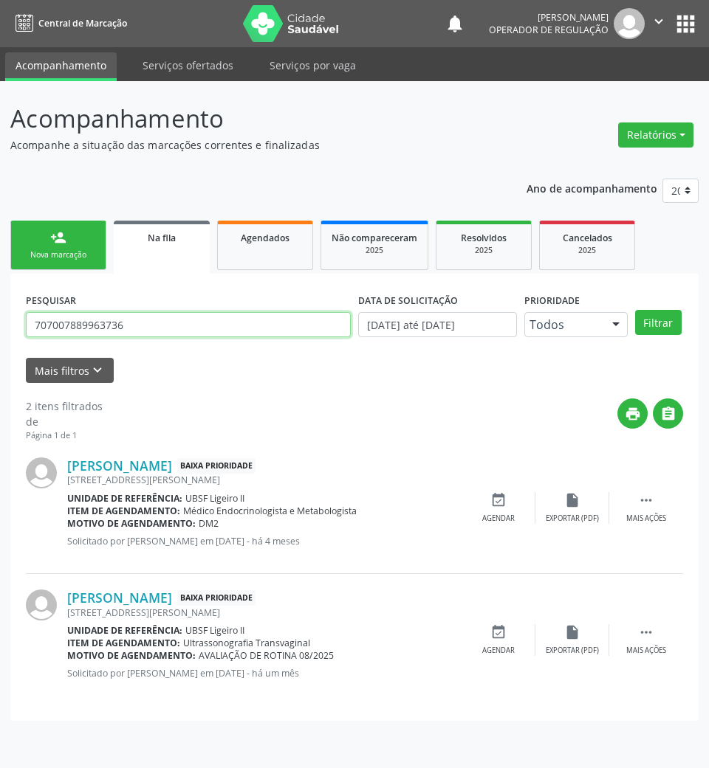
click at [152, 323] on input "707007889963736" at bounding box center [188, 324] width 325 height 25
click at [151, 323] on input "707007889963736" at bounding box center [188, 324] width 325 height 25
click at [151, 323] on input "702303103580310" at bounding box center [188, 324] width 325 height 25
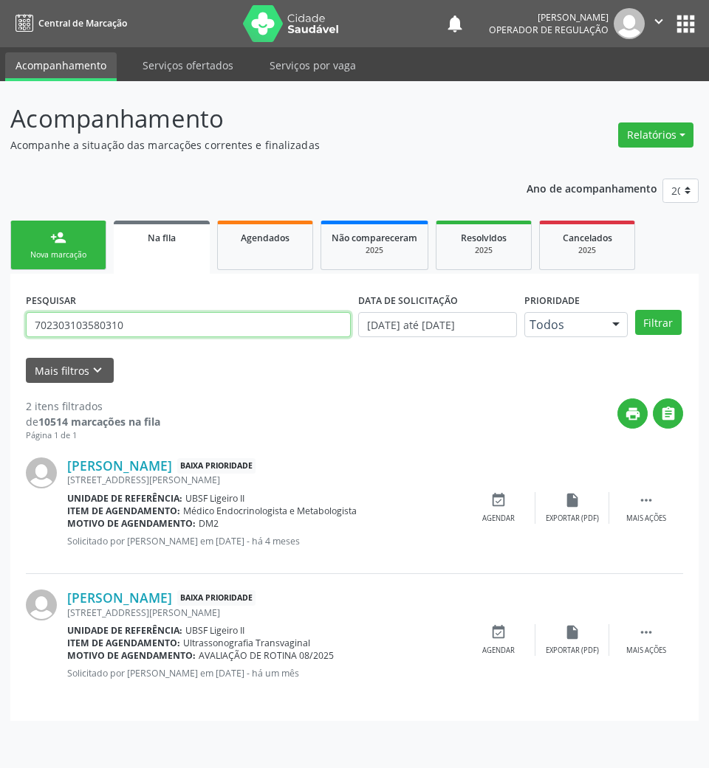
type input "702303103580310"
click at [635, 310] on button "Filtrar" at bounding box center [658, 322] width 47 height 25
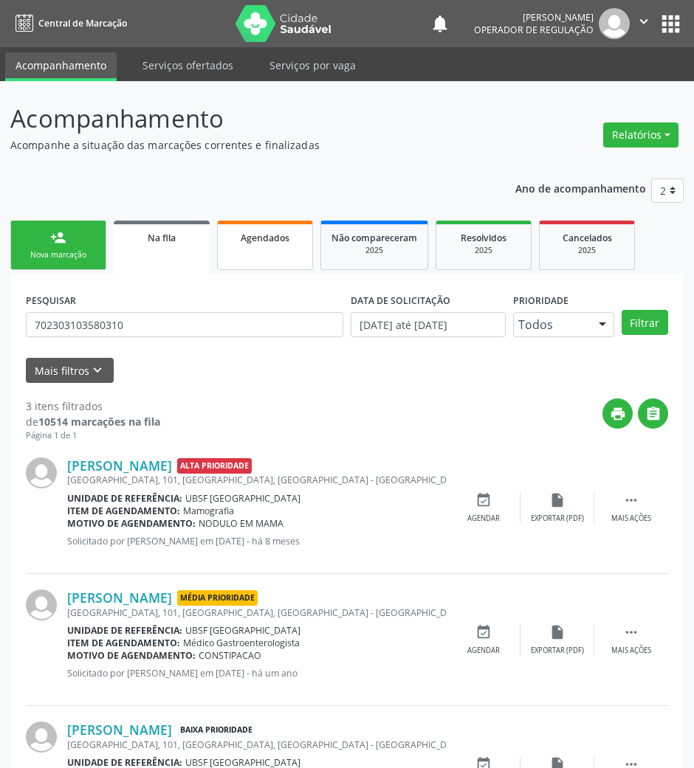
click at [258, 247] on link "Agendados" at bounding box center [265, 245] width 96 height 49
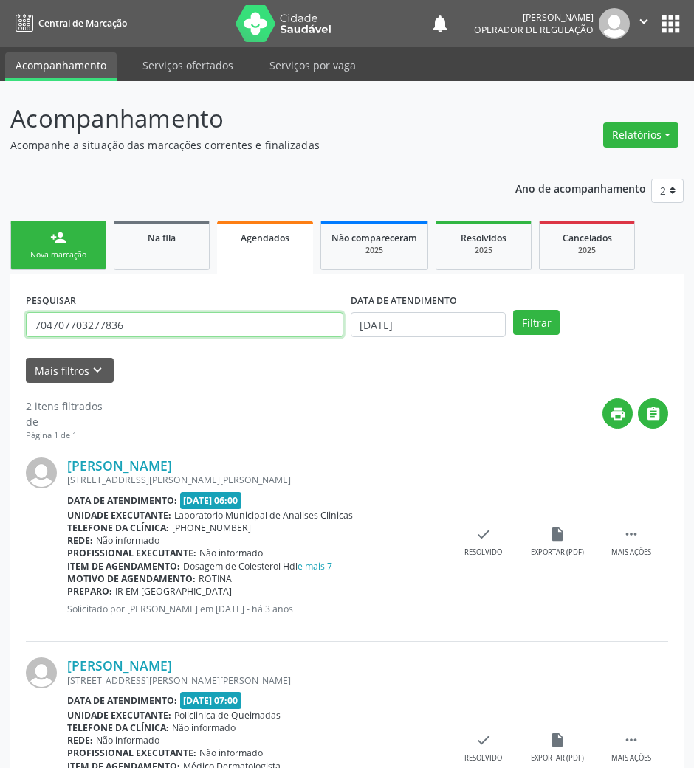
click at [204, 320] on input "704707703277836" at bounding box center [184, 324] width 317 height 25
paste input "2303103580310"
type input "702303103580310"
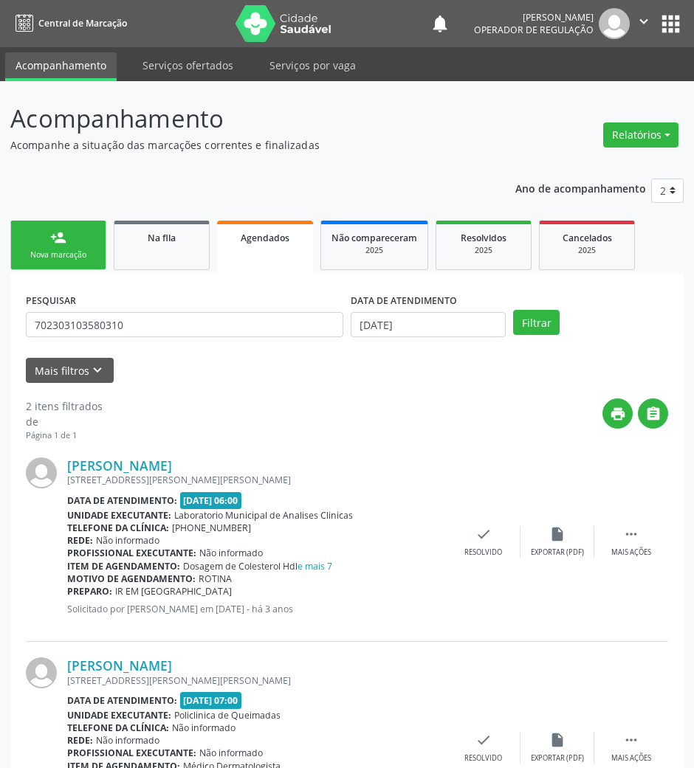
click at [458, 310] on div "DATA DE ATENDIMENTO" at bounding box center [428, 300] width 155 height 23
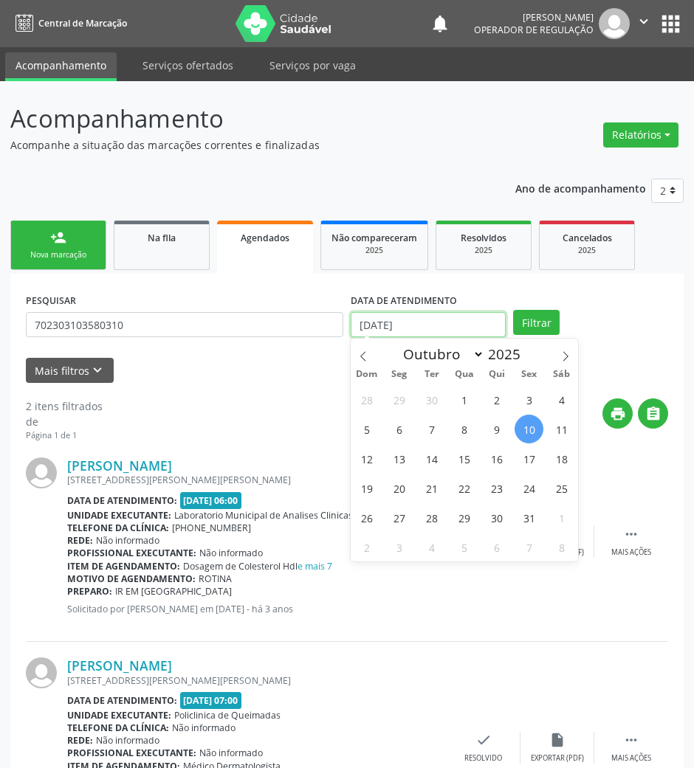
click at [468, 326] on input "[DATE]" at bounding box center [428, 324] width 155 height 25
click at [452, 494] on span "22" at bounding box center [464, 488] width 29 height 29
type input "[DATE]"
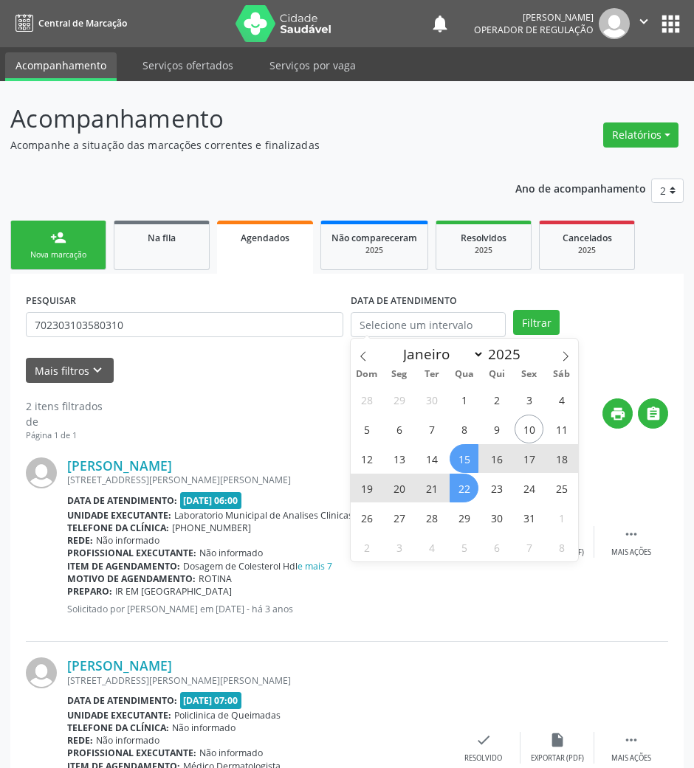
click at [543, 306] on div "PESQUISAR 702303103580310 DATA DE ATENDIMENTO Filtrar" at bounding box center [347, 318] width 650 height 58
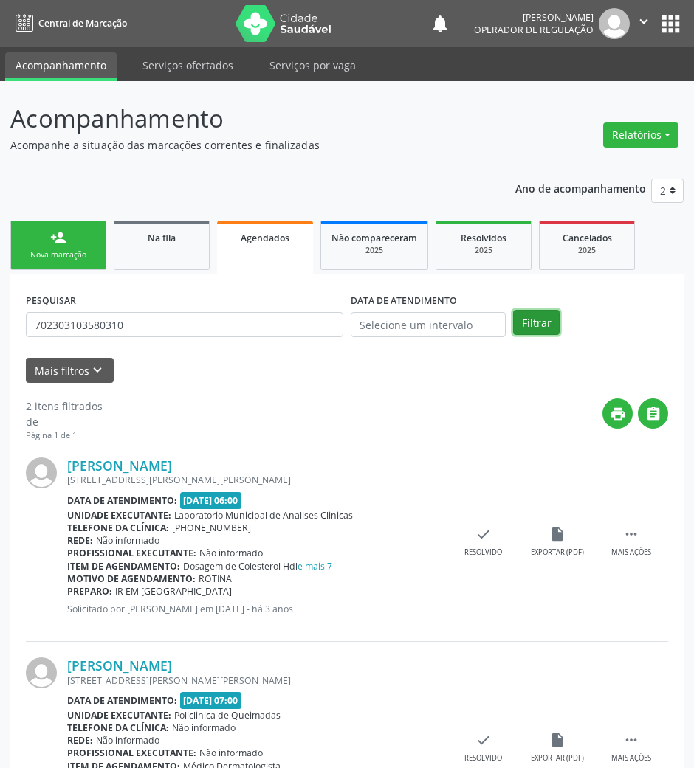
click at [543, 313] on button "Filtrar" at bounding box center [536, 322] width 47 height 25
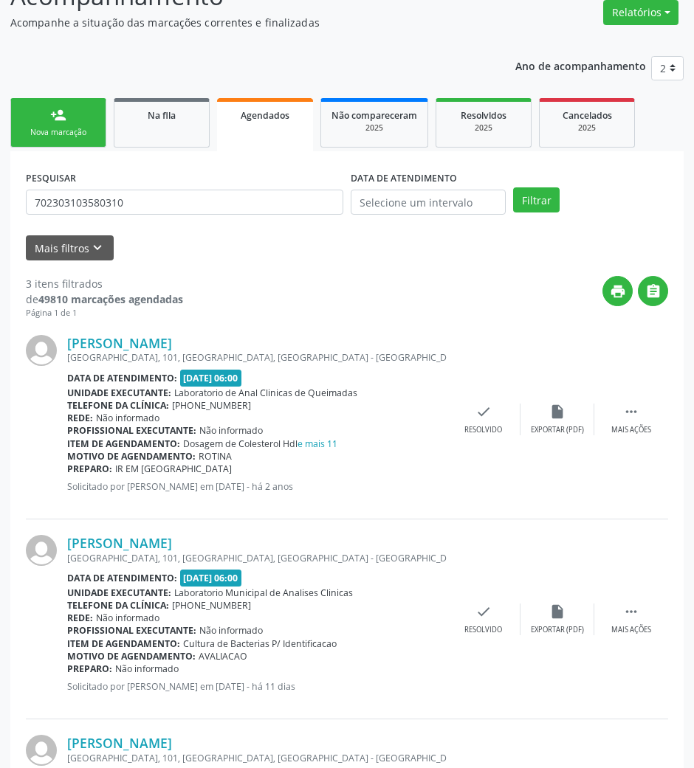
scroll to position [311, 0]
